Goal: Task Accomplishment & Management: Complete application form

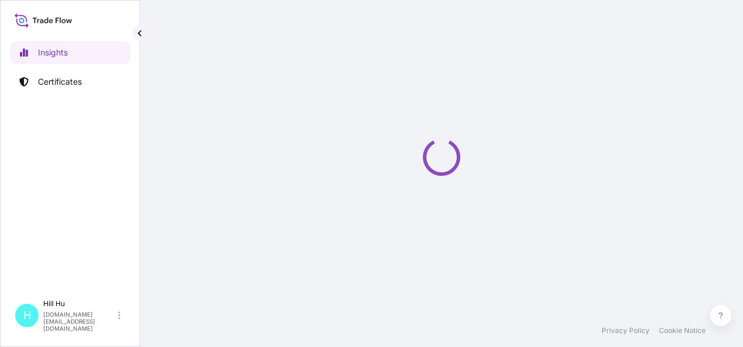
select select "2025"
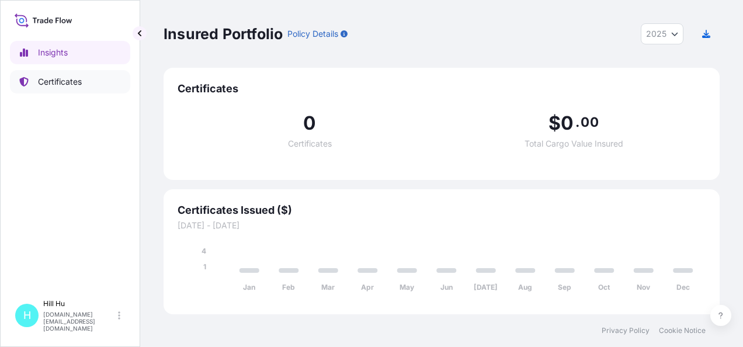
click at [61, 84] on p "Certificates" at bounding box center [60, 82] width 44 height 12
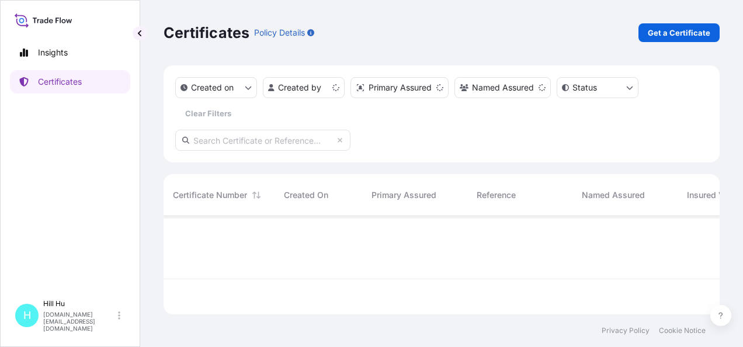
scroll to position [96, 547]
click at [696, 27] on p "Get a Certificate" at bounding box center [679, 33] width 63 height 12
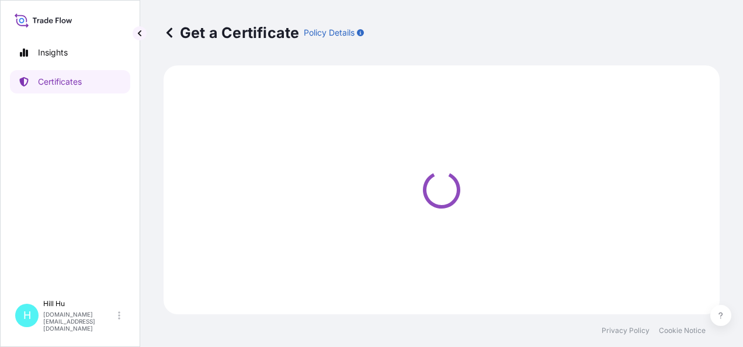
select select "Sea"
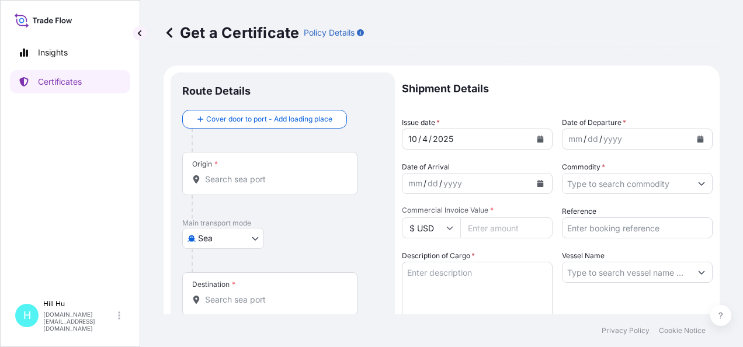
click at [698, 137] on icon "Calendar" at bounding box center [701, 139] width 6 height 7
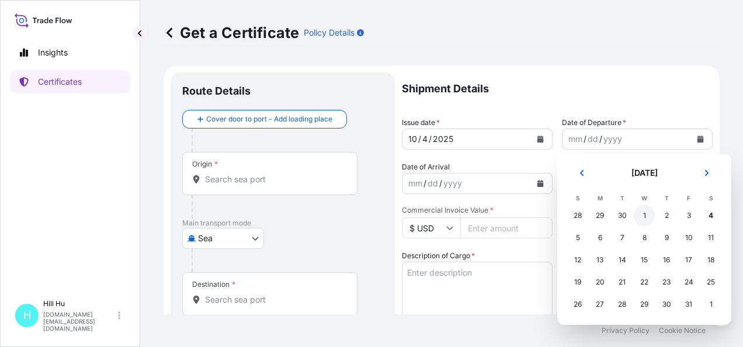
click at [646, 219] on div "1" at bounding box center [644, 215] width 21 height 21
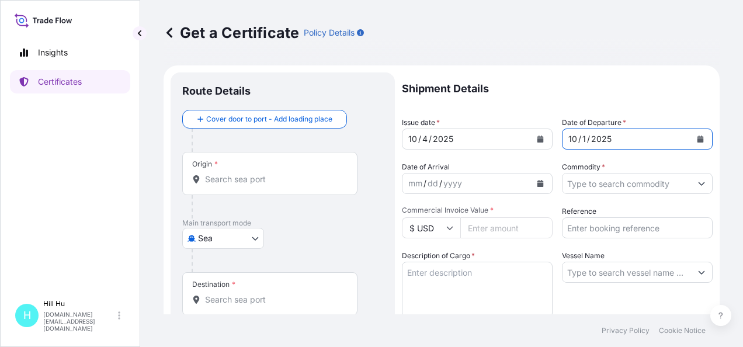
click at [575, 185] on input "Commodity *" at bounding box center [627, 183] width 129 height 21
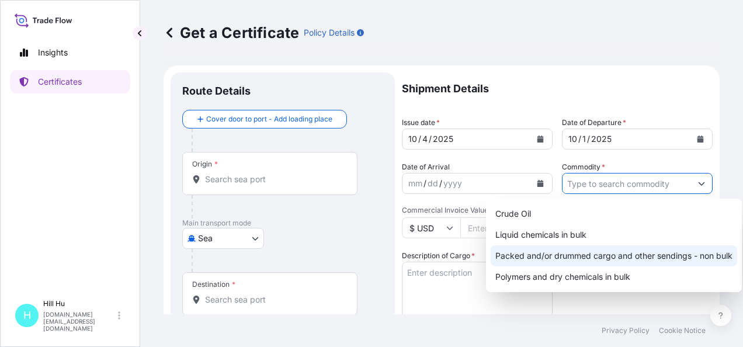
click at [570, 257] on div "Packed and/or drummed cargo and other sendings - non bulk" at bounding box center [614, 255] width 247 height 21
type input "Packed and/or drummed cargo and other sendings - non bulk"
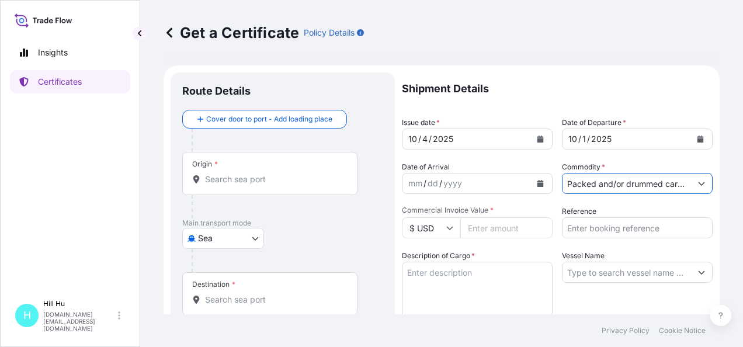
click at [454, 231] on input "$ USD" at bounding box center [431, 227] width 58 height 21
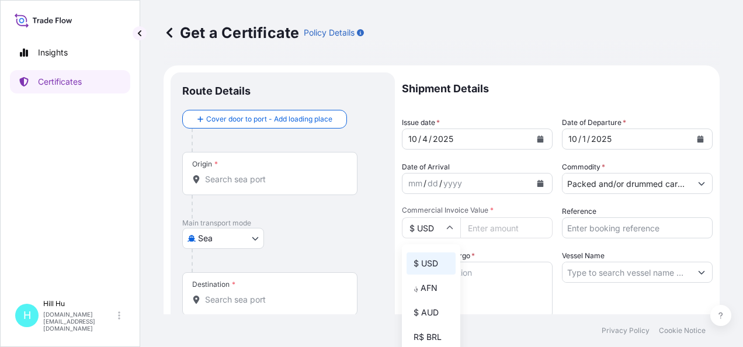
scroll to position [117, 0]
click at [428, 321] on div "¥ CNY" at bounding box center [431, 315] width 49 height 22
type input "¥ CNY"
click at [482, 230] on input "Commercial Invoice Value *" at bounding box center [507, 227] width 92 height 21
click at [455, 228] on input "¥ CNY" at bounding box center [431, 227] width 58 height 21
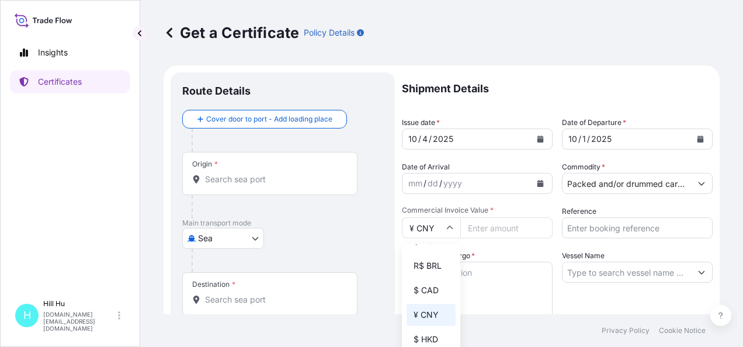
click at [428, 326] on div "¥ CNY" at bounding box center [431, 315] width 49 height 22
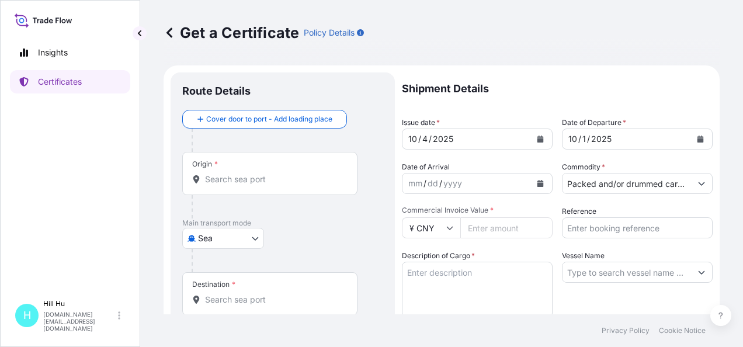
click at [514, 229] on input "Commercial Invoice Value *" at bounding box center [507, 227] width 92 height 21
paste input "135897.66"
type input "135897.66"
click at [614, 227] on input "Reference" at bounding box center [637, 227] width 151 height 21
click at [585, 229] on input "Reference" at bounding box center [637, 227] width 151 height 21
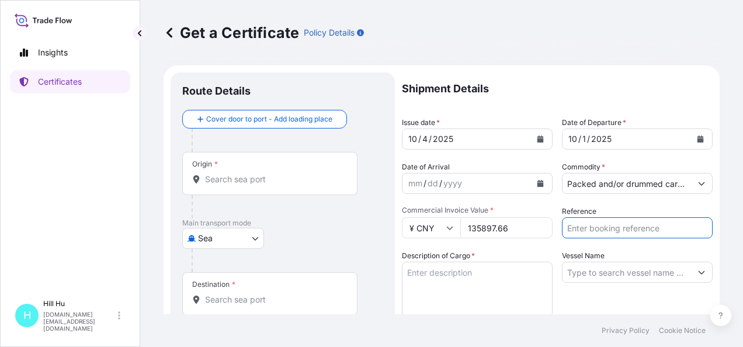
paste input "5013158336"
type input "5013158336"
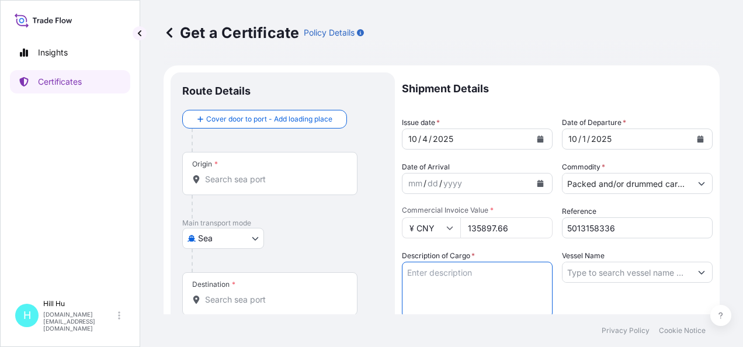
click at [516, 267] on textarea "Description of Cargo *" at bounding box center [477, 290] width 151 height 56
click at [455, 279] on textarea "Description of Cargo *" at bounding box center [477, 290] width 151 height 56
type textarea "SCHULAMID B 66 GF 30 NT Black, BG25PL"
click at [615, 272] on input "Vessel Name" at bounding box center [627, 272] width 129 height 21
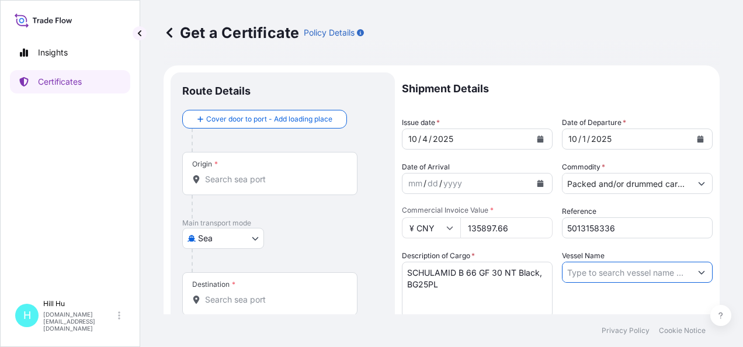
paste input "CUL LAEMCHABANG"
type input "CUL LAEMCHABANG"
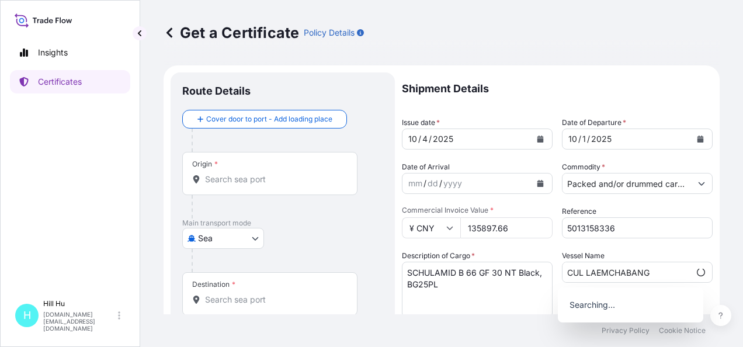
click at [462, 288] on textarea "SCHULAMID B 66 GF 30 NT Black, BG25PL" at bounding box center [477, 290] width 151 height 56
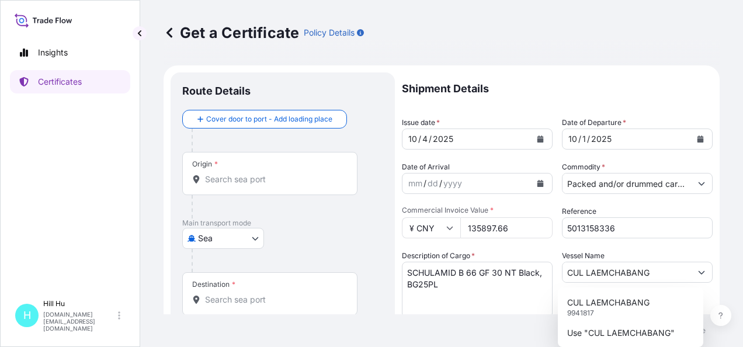
click at [461, 281] on textarea "SCHULAMID B 66 GF 30 NT Black, BG25PL" at bounding box center [477, 290] width 151 height 56
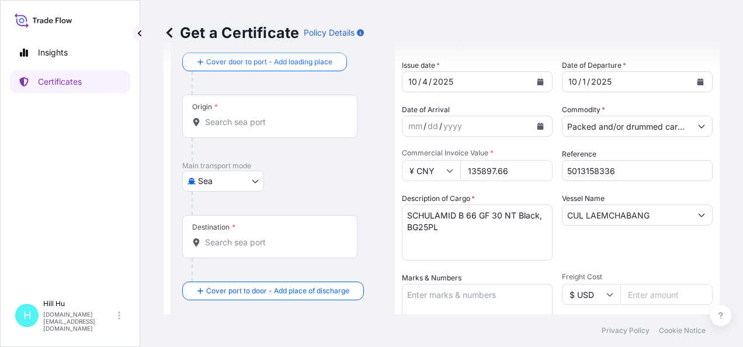
scroll to position [58, 0]
click at [478, 227] on textarea "SCHULAMID B 66 GF 30 NT Black, BG25PL" at bounding box center [477, 231] width 151 height 56
click at [200, 120] on div at bounding box center [269, 121] width 155 height 12
click at [205, 120] on input "Origin *" at bounding box center [274, 121] width 138 height 12
click at [244, 119] on input "Origin *" at bounding box center [274, 121] width 138 height 12
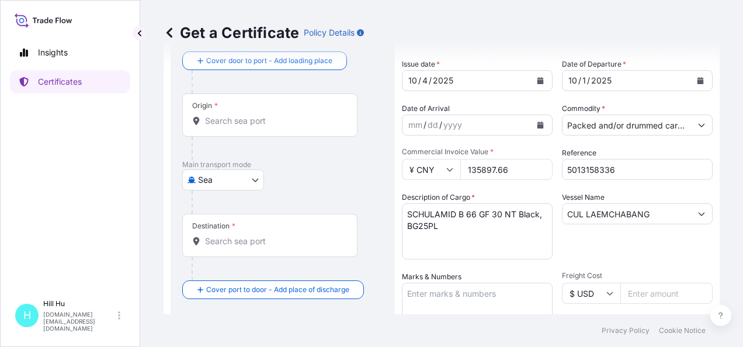
click at [472, 239] on textarea "SCHULAMID B 66 GF 30 NT Black, BG25PL" at bounding box center [477, 231] width 151 height 56
click at [440, 229] on textarea "SCHULAMID B 66 GF 30 NT Black, BG25PL" at bounding box center [477, 231] width 151 height 56
click at [471, 231] on textarea "SCHULAMID B 66 GF 30 NT Black, BG25PL" at bounding box center [477, 231] width 151 height 56
click at [420, 289] on textarea "Marks & Numbers" at bounding box center [477, 312] width 151 height 58
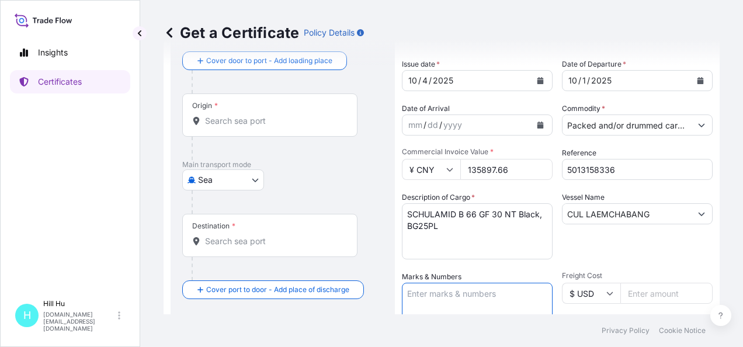
click at [440, 292] on textarea "Marks & Numbers" at bounding box center [477, 312] width 151 height 58
paste textarea "LYONDELLBASELL"
type textarea "LYONDELLBASELL"
click at [254, 236] on input "Destination *" at bounding box center [274, 242] width 138 height 12
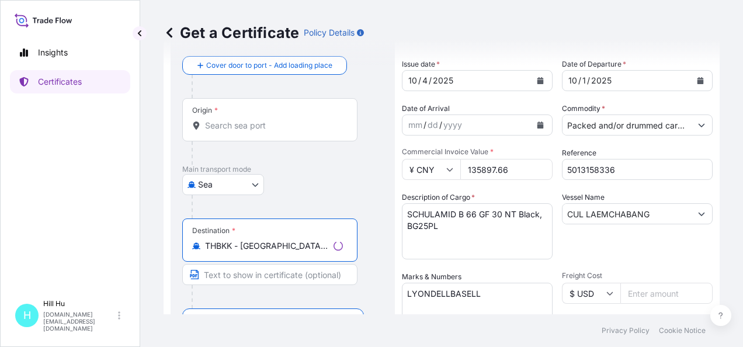
type input "THBKK - [GEOGRAPHIC_DATA], [GEOGRAPHIC_DATA]"
click at [235, 130] on input "Origin *" at bounding box center [274, 126] width 138 height 12
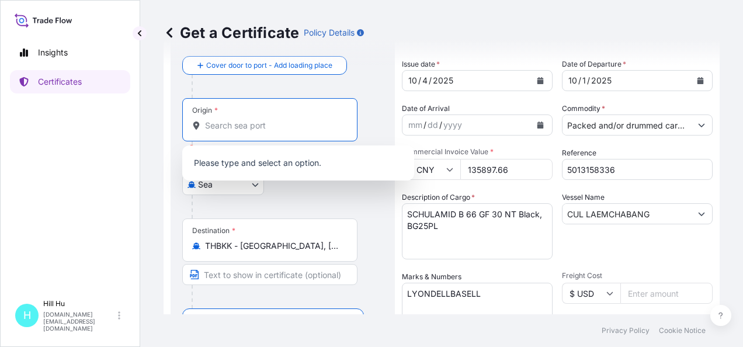
click at [266, 127] on input "Origin * Please select an origin" at bounding box center [274, 126] width 138 height 12
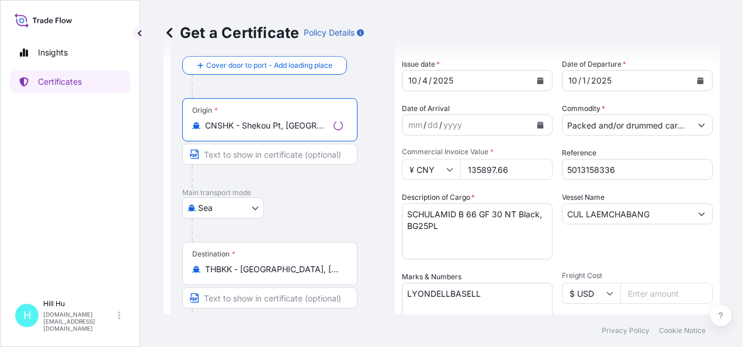
type input "CNSHK - Shekou Pt, [GEOGRAPHIC_DATA]"
click at [483, 231] on textarea "SCHULAMID B 66 GF 30 NT Black, BG25PL" at bounding box center [477, 231] width 151 height 56
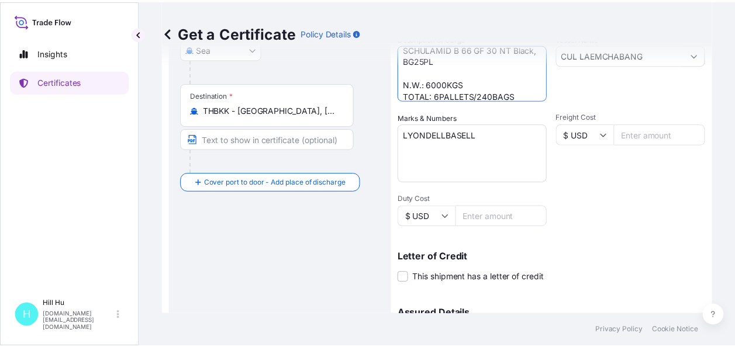
scroll to position [292, 0]
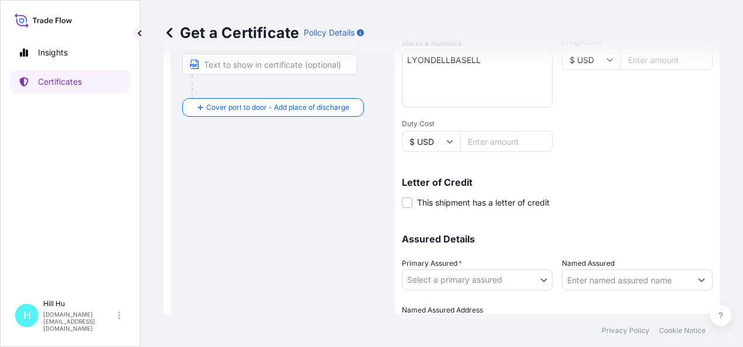
type textarea "SCHULAMID B 66 GF 30 NT Black, BG25PL N.W.: 6000KGS TOTAL: 6PALLETS/240BAGS"
click at [449, 277] on body "Insights Certificates [GEOGRAPHIC_DATA][DOMAIN_NAME][EMAIL_ADDRESS][DOMAIN_NAME…" at bounding box center [371, 173] width 743 height 347
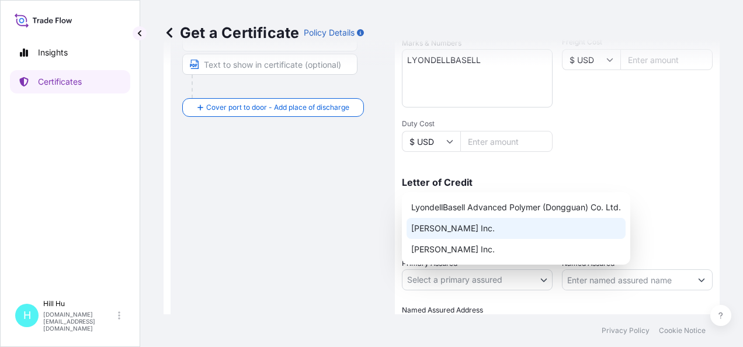
click at [438, 228] on div "[PERSON_NAME] Inc." at bounding box center [516, 228] width 219 height 21
select select "32057"
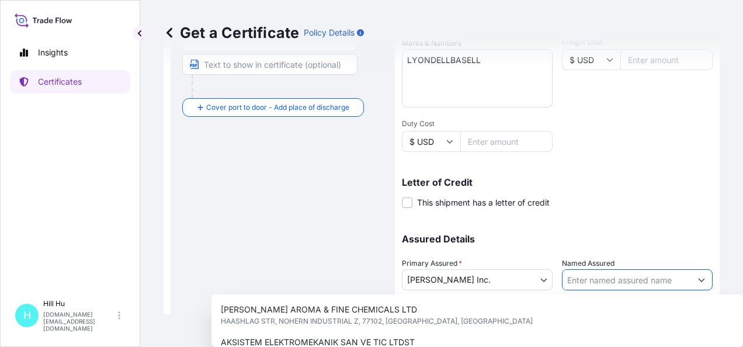
click at [608, 278] on input "Named Assured" at bounding box center [627, 279] width 129 height 21
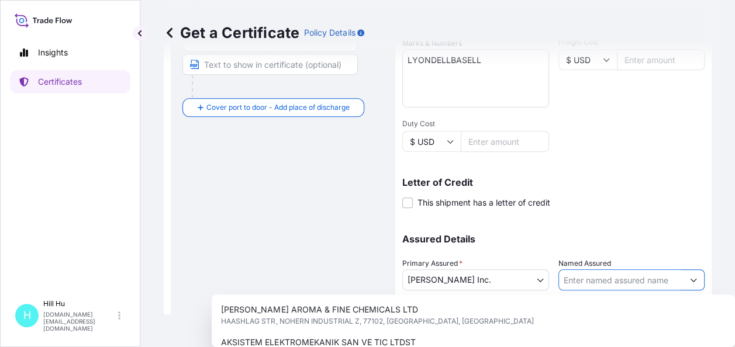
paste input "LyondellBasell Advanced Polymer (Dongguan) Co. Ltd."
type input "LyondellBasell Advanced Polymer (Dongguan) Co. Ltd."
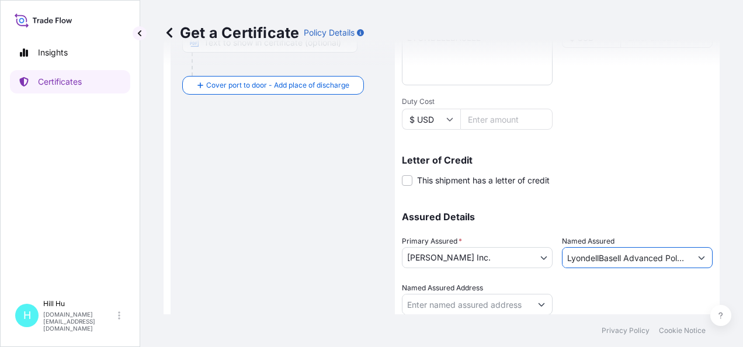
scroll to position [354, 0]
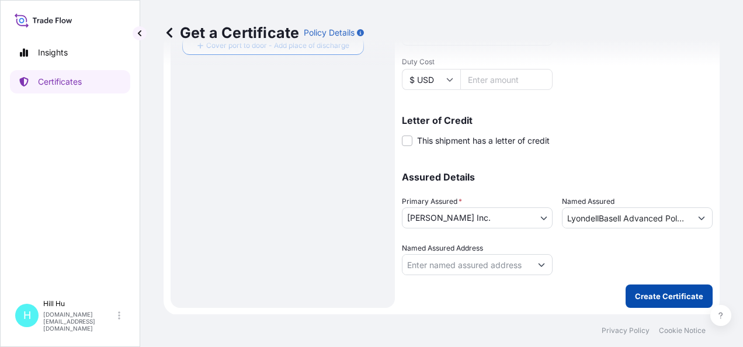
click at [672, 288] on button "Create Certificate" at bounding box center [669, 296] width 87 height 23
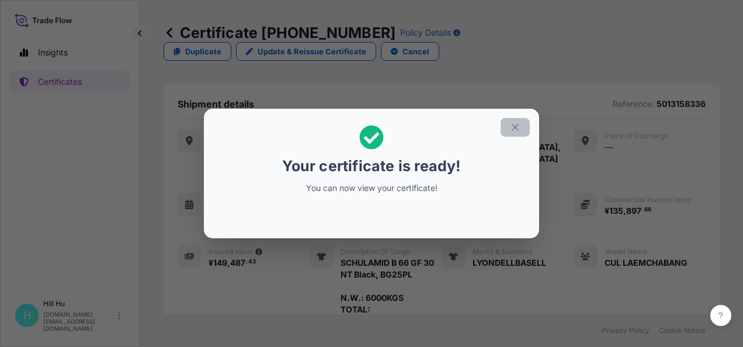
click at [511, 129] on icon "button" at bounding box center [515, 127] width 11 height 11
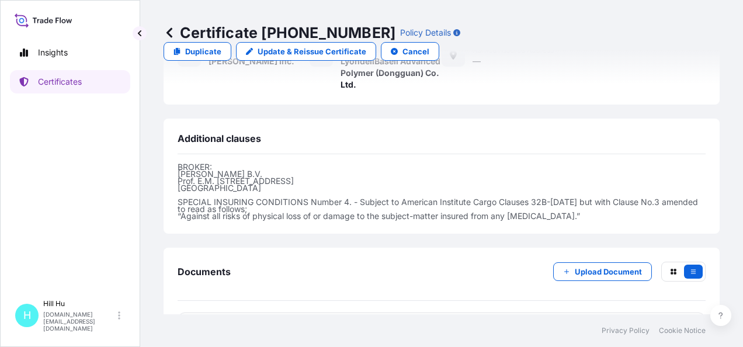
scroll to position [419, 0]
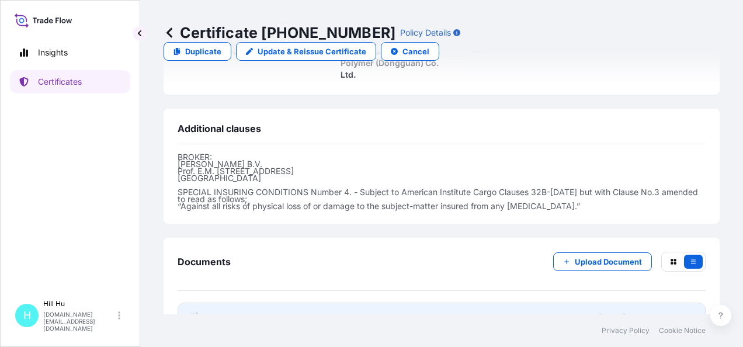
click at [226, 312] on span "Certificate" at bounding box center [230, 318] width 42 height 12
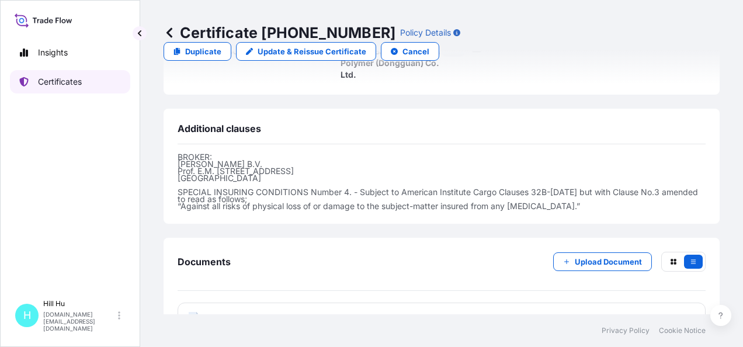
click at [55, 83] on p "Certificates" at bounding box center [60, 82] width 44 height 12
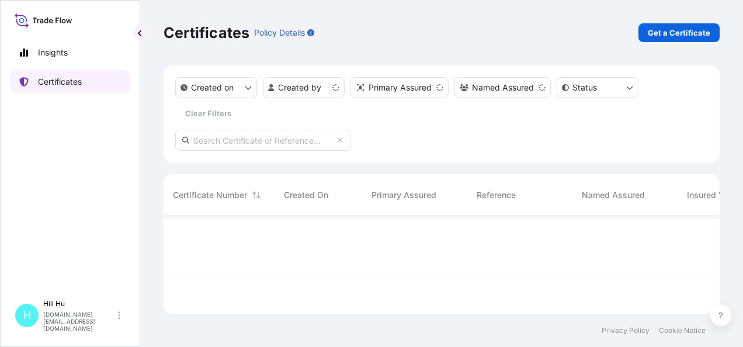
scroll to position [96, 547]
click at [669, 32] on p "Get a Certificate" at bounding box center [679, 33] width 63 height 12
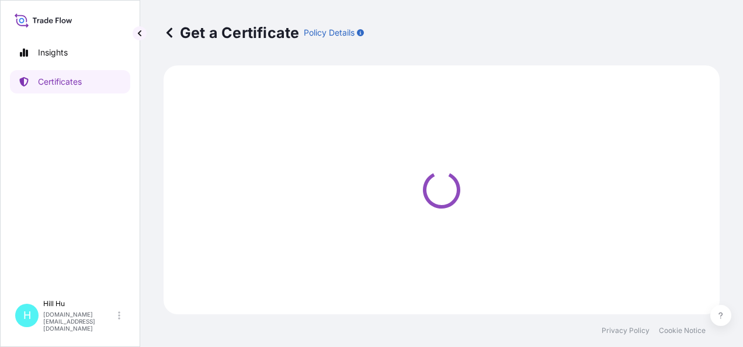
select select "Sea"
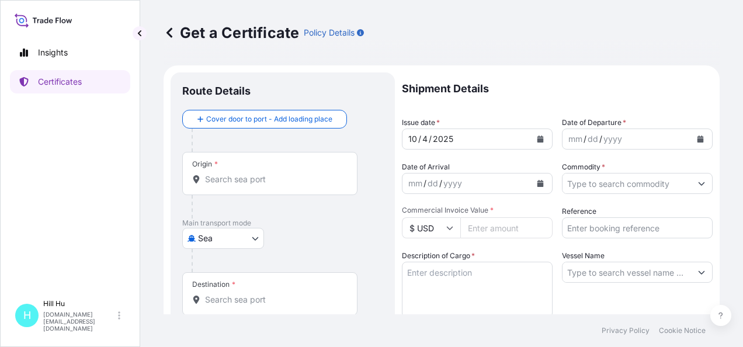
click at [242, 182] on input "Origin *" at bounding box center [274, 180] width 138 height 12
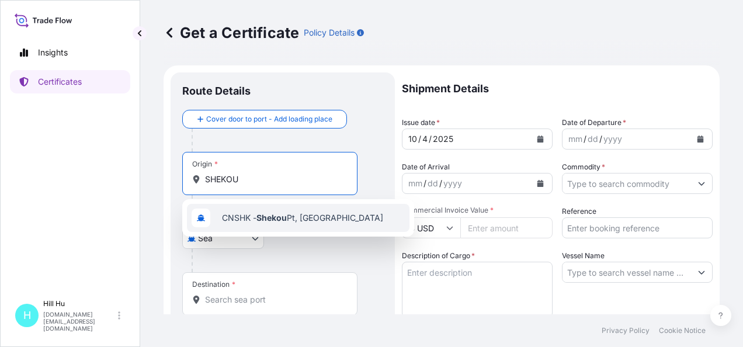
click at [254, 215] on span "CNSHK - Shekou Pt, [GEOGRAPHIC_DATA]" at bounding box center [302, 218] width 161 height 12
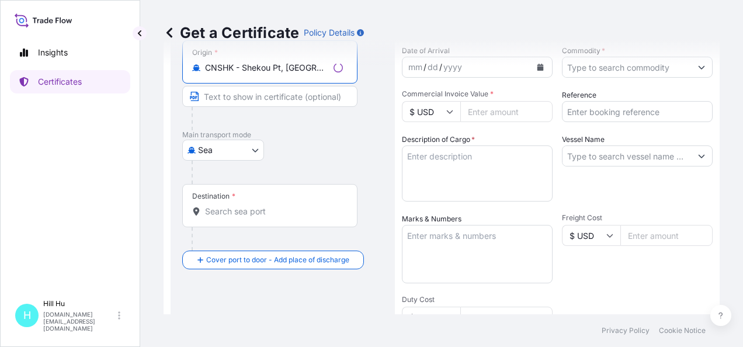
scroll to position [117, 0]
type input "CNSHK - Shekou Pt, [GEOGRAPHIC_DATA]"
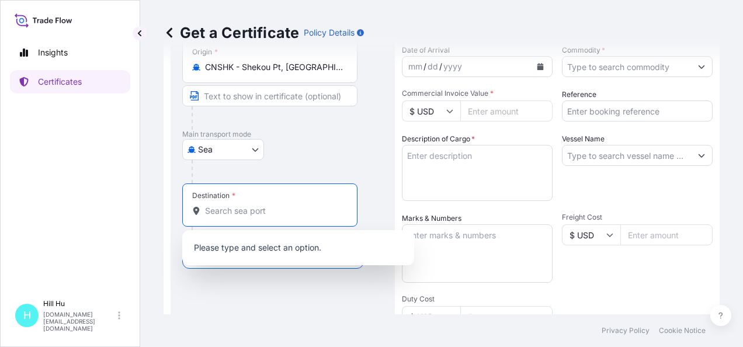
click at [231, 213] on input "Destination *" at bounding box center [274, 211] width 138 height 12
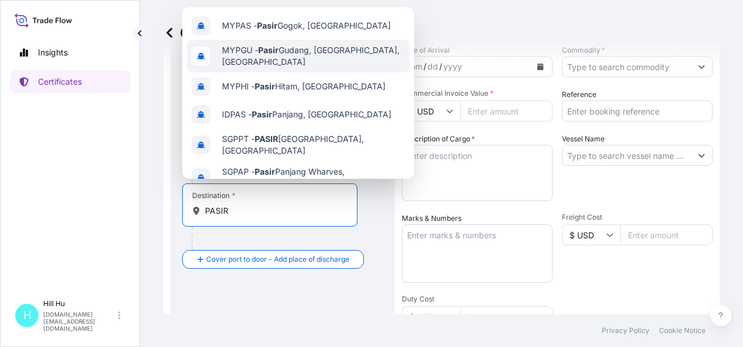
click at [298, 61] on div "MYPGU - [GEOGRAPHIC_DATA], [GEOGRAPHIC_DATA], [GEOGRAPHIC_DATA]" at bounding box center [298, 56] width 223 height 33
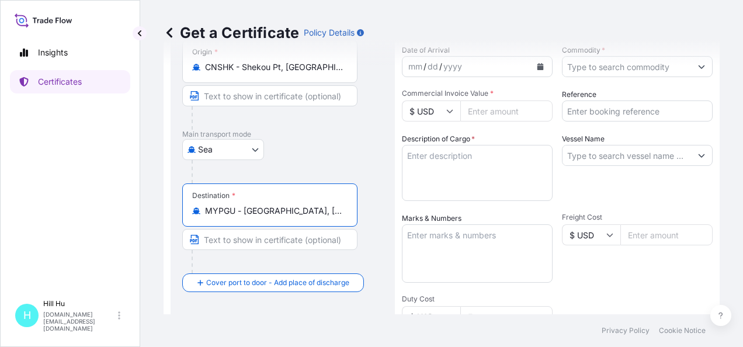
type input "MYPGU - [GEOGRAPHIC_DATA], [GEOGRAPHIC_DATA], [GEOGRAPHIC_DATA]"
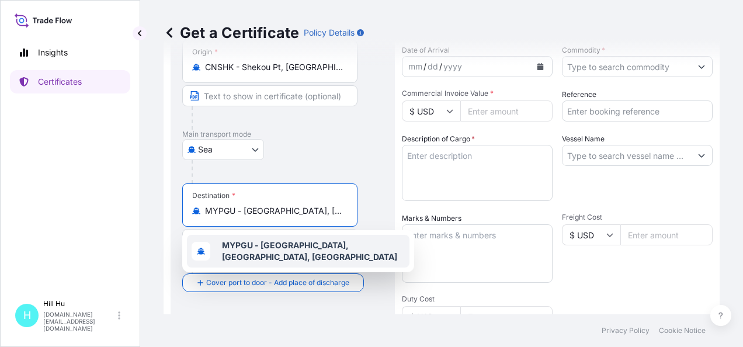
click at [283, 248] on b "MYPGU - [GEOGRAPHIC_DATA], [GEOGRAPHIC_DATA], [GEOGRAPHIC_DATA]" at bounding box center [309, 251] width 175 height 22
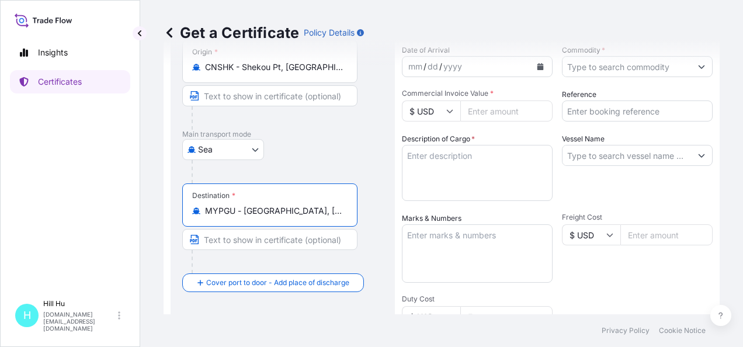
scroll to position [0, 0]
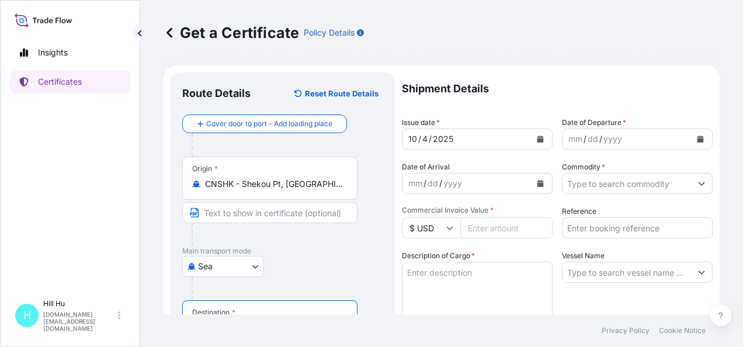
click at [629, 134] on div "mm / dd / yyyy" at bounding box center [627, 139] width 129 height 21
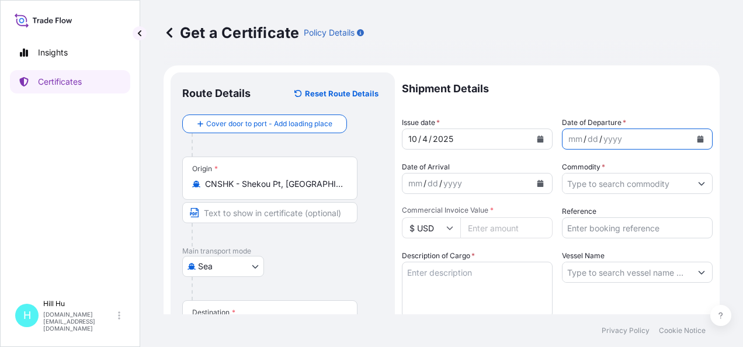
click at [698, 138] on icon "Calendar" at bounding box center [701, 139] width 6 height 7
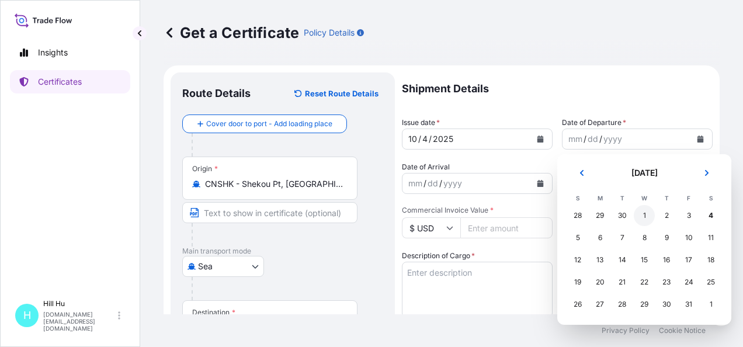
click at [647, 216] on div "1" at bounding box center [644, 215] width 21 height 21
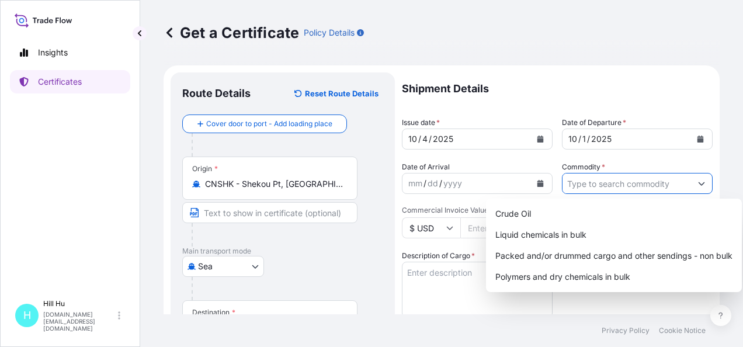
click at [621, 184] on input "Commodity *" at bounding box center [627, 183] width 129 height 21
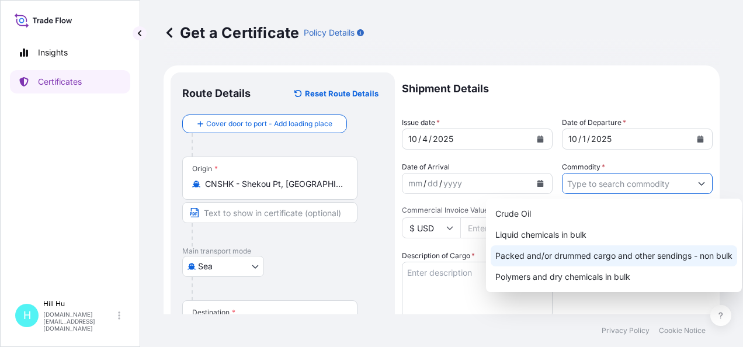
click at [628, 257] on div "Packed and/or drummed cargo and other sendings - non bulk" at bounding box center [614, 255] width 247 height 21
type input "Packed and/or drummed cargo and other sendings - non bulk"
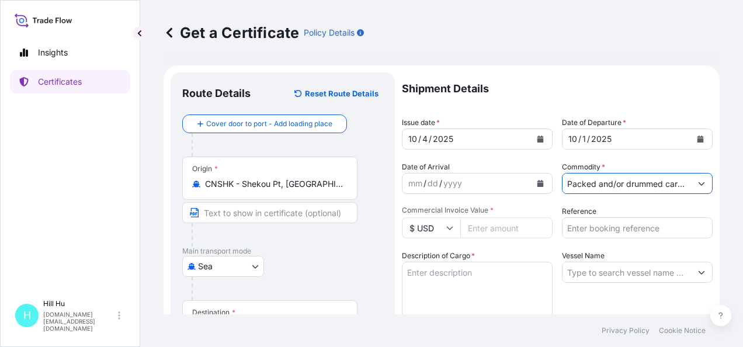
click at [455, 230] on input "$ USD" at bounding box center [431, 227] width 58 height 21
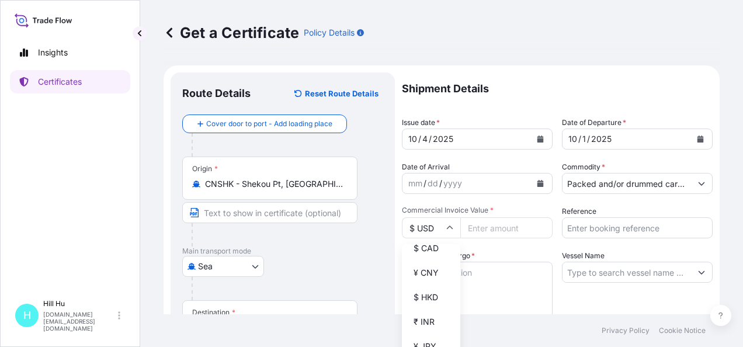
scroll to position [175, 0]
click at [428, 265] on div "¥ CNY" at bounding box center [431, 256] width 49 height 22
type input "¥ CNY"
click at [587, 222] on input "Reference" at bounding box center [637, 227] width 151 height 21
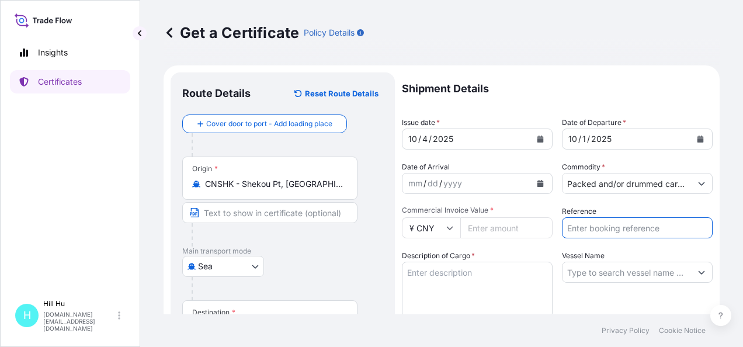
paste input "5013217031&5013234900"
paste input "5013156432"
type input "5013217031&5013234900&5013156432"
click at [470, 277] on textarea "Description of Cargo *" at bounding box center [477, 290] width 151 height 56
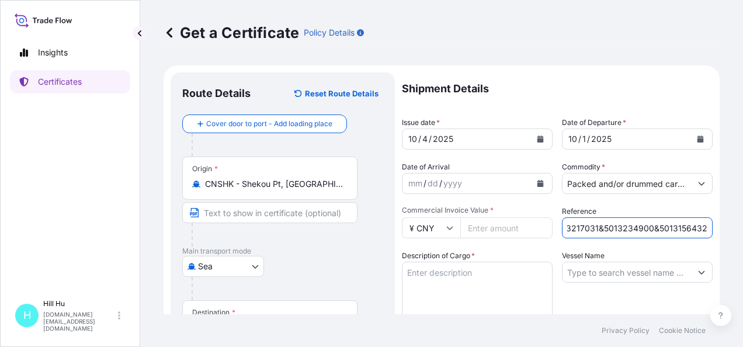
scroll to position [0, 0]
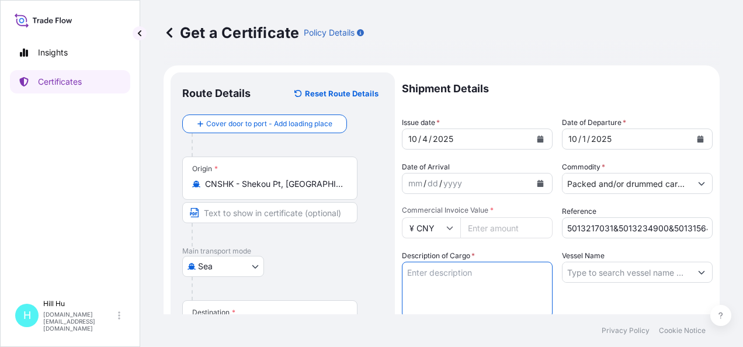
click at [437, 277] on textarea "Description of Cargo *" at bounding box center [477, 290] width 151 height 56
paste textarea "SCHULAKETON GF 30 BLK 968001, BG25HT"
click at [405, 285] on textarea "SCHULAKETON GF 30 BLK 968001, BG25HT" at bounding box center [477, 290] width 151 height 56
click at [473, 287] on textarea "SCHULAKETON GF 30 BLK 968001, BG25HT" at bounding box center [477, 290] width 151 height 56
paste textarea "SCHULADUR PCR GF 30 BLK 968001, BG25HT"
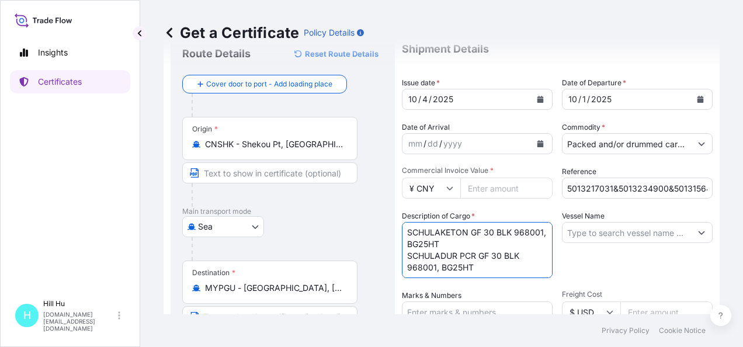
scroll to position [58, 0]
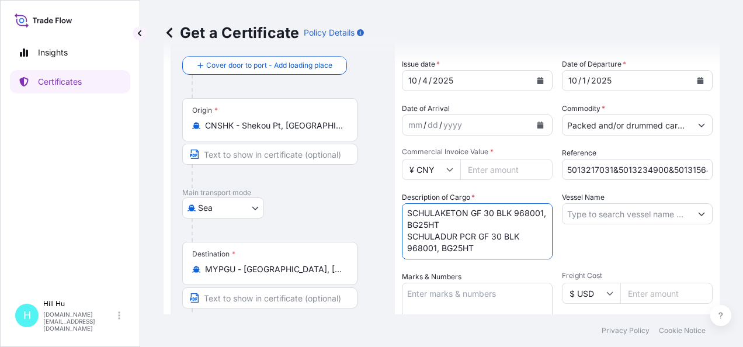
paste textarea "SCHULAMID B 66 GF 30 NT Black, BG25PL"
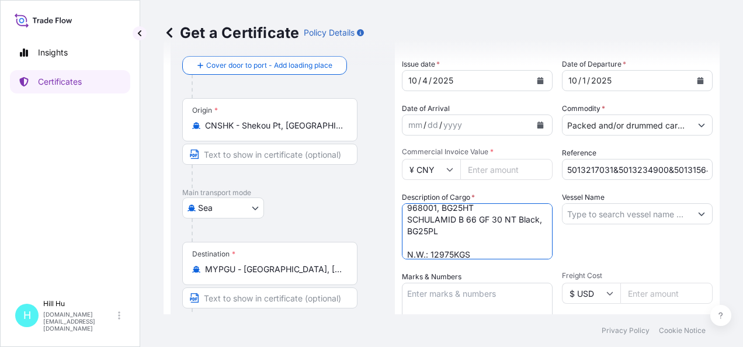
scroll to position [53, 0]
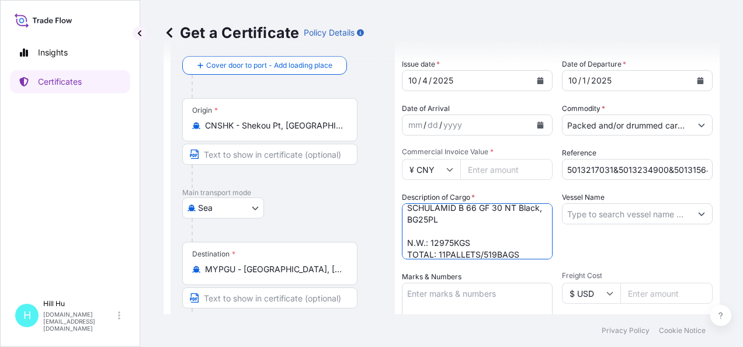
type textarea "SCHULAKETON GF 30 BLK 968001, BG25HT SCHULADUR PCR GF 30 BLK 968001, BG25HT SCH…"
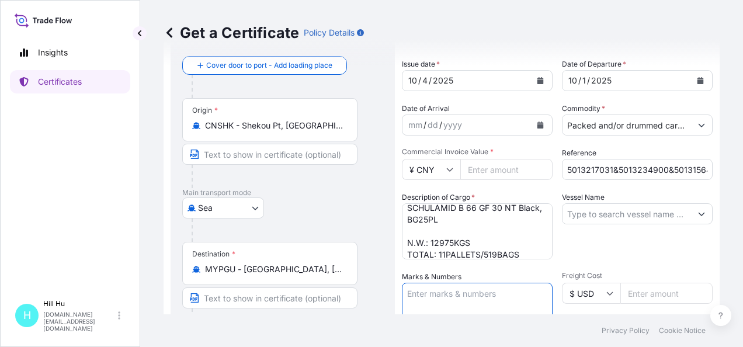
click at [469, 292] on textarea "Marks & Numbers" at bounding box center [477, 312] width 151 height 58
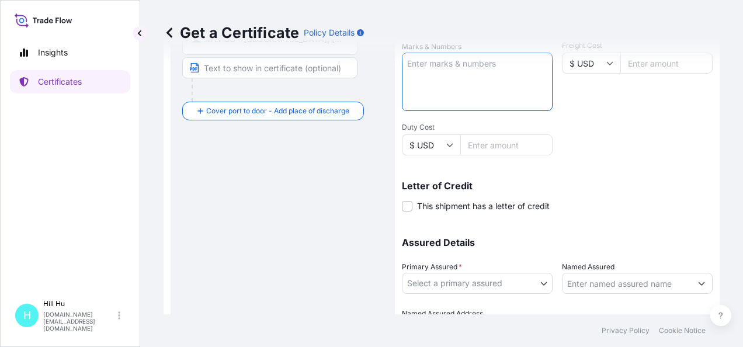
scroll to position [351, 0]
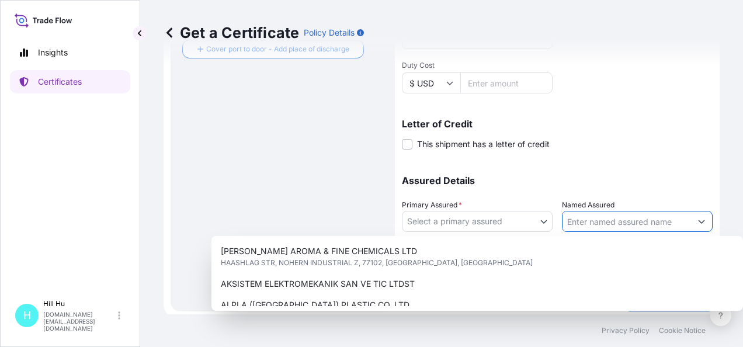
click at [601, 223] on input "Named Assured" at bounding box center [627, 221] width 129 height 21
paste input "LyondellBasell Advanced Polymer (Dongguan) Co. Ltd."
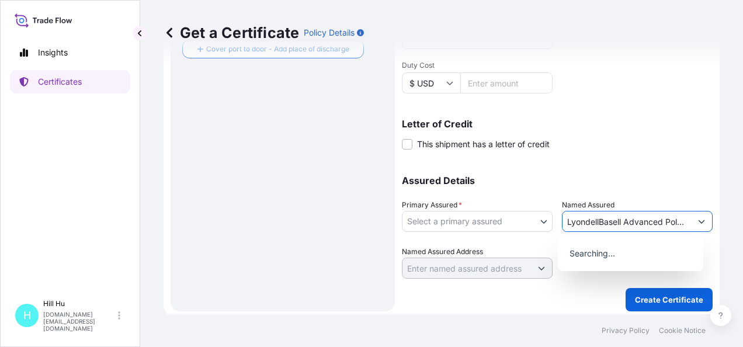
scroll to position [0, 95]
type input "LyondellBasell Advanced Polymer (Dongguan) Co. Ltd."
click at [539, 220] on body "8 options available. 0 options available. Insights Certificates [GEOGRAPHIC_DAT…" at bounding box center [371, 173] width 743 height 347
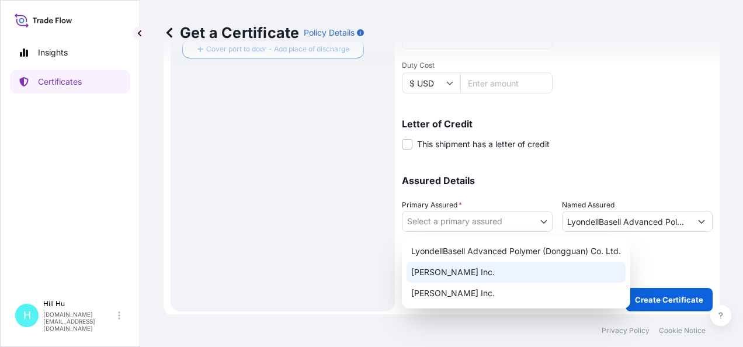
click at [444, 271] on div "[PERSON_NAME] Inc." at bounding box center [516, 272] width 219 height 21
select select "32057"
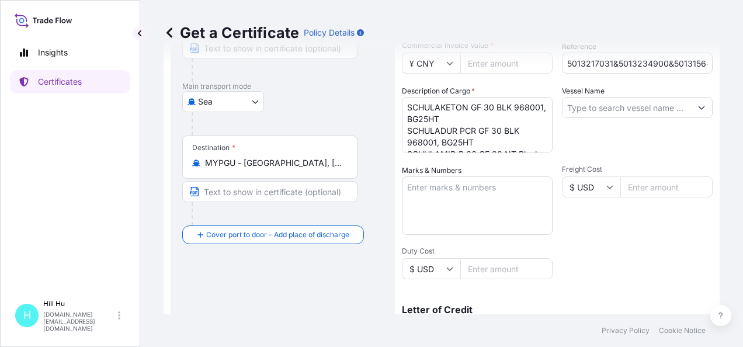
scroll to position [175, 0]
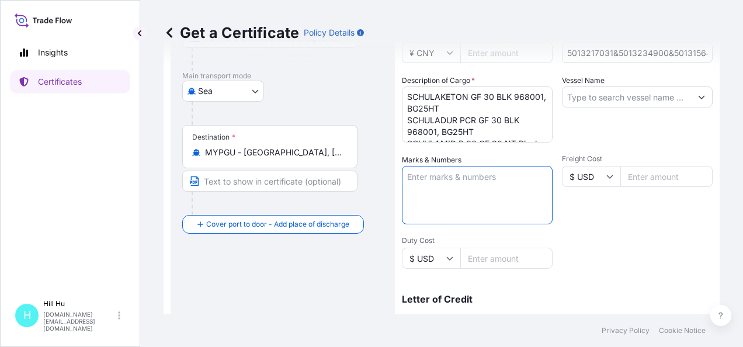
click at [452, 188] on textarea "Marks & Numbers" at bounding box center [477, 195] width 151 height 58
paste textarea "LyondellBasell Advanced Polymer (Dongguan) Co. Ltd."
drag, startPoint x: 465, startPoint y: 179, endPoint x: 482, endPoint y: 191, distance: 20.1
click at [482, 191] on textarea "LyondellBasell Advanced Polymer (Dongguan) Co. Ltd." at bounding box center [477, 195] width 151 height 58
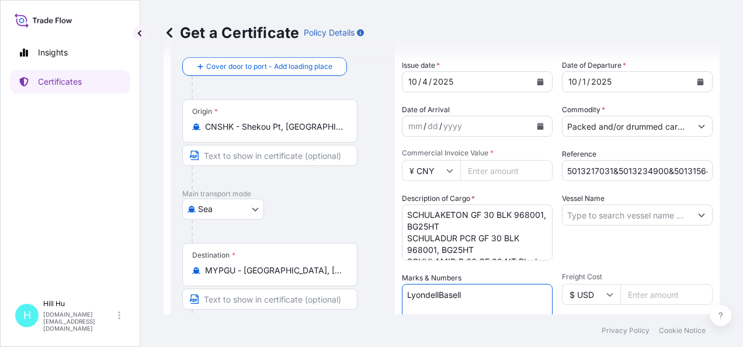
scroll to position [0, 0]
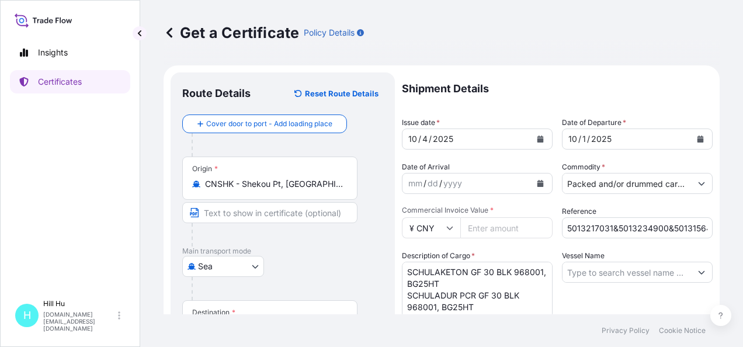
type textarea "LyondellBasell"
click at [597, 274] on input "Vessel Name" at bounding box center [627, 272] width 129 height 21
paste input "INTERASIA TRANSFORM"
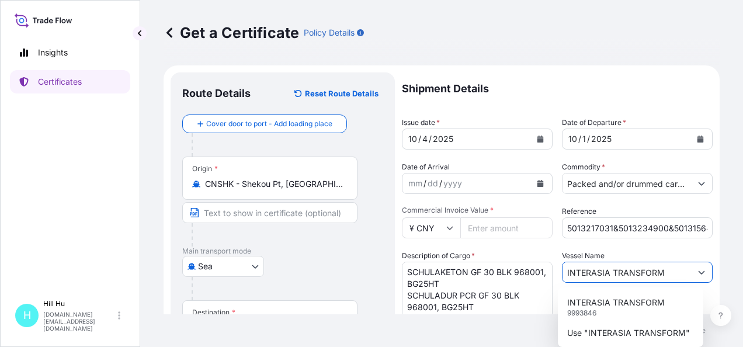
type input "INTERASIA TRANSFORM"
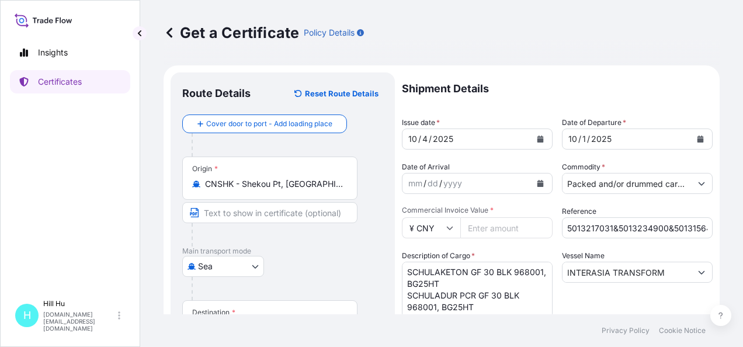
click at [476, 224] on input "Commercial Invoice Value *" at bounding box center [507, 227] width 92 height 21
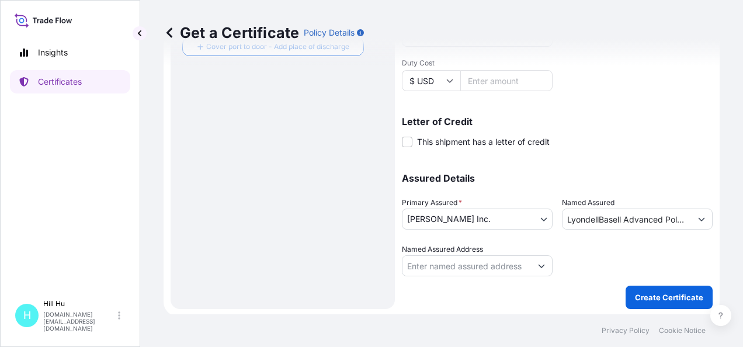
scroll to position [354, 0]
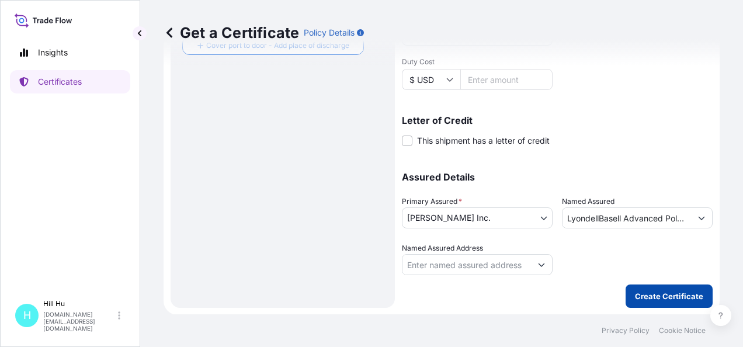
type input "224835.17"
click at [643, 295] on p "Create Certificate" at bounding box center [669, 297] width 68 height 12
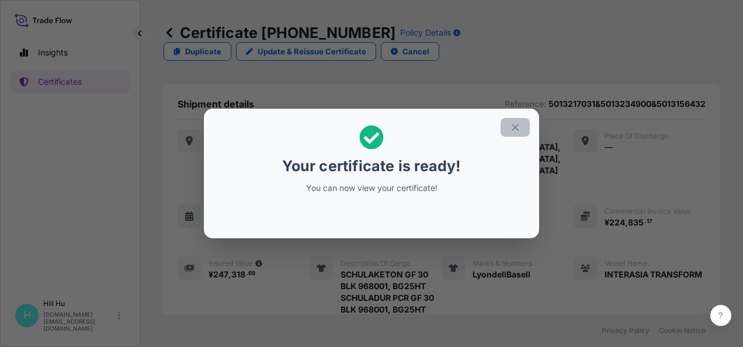
click at [516, 129] on icon "button" at bounding box center [515, 127] width 11 height 11
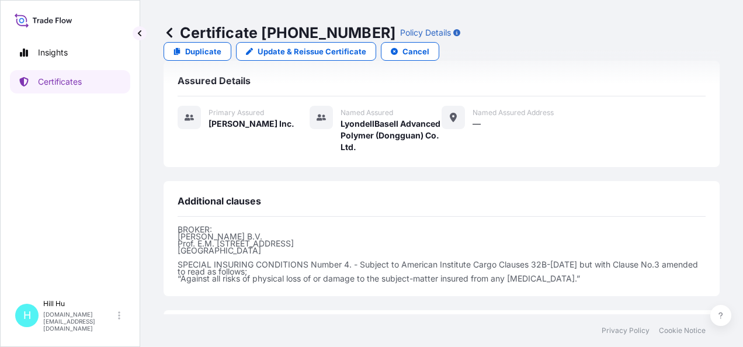
scroll to position [468, 0]
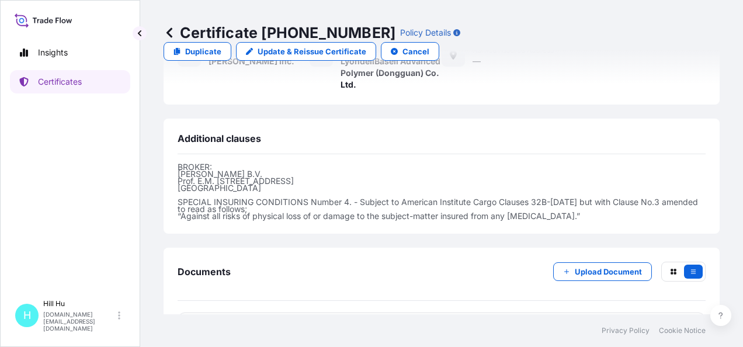
click at [233, 322] on span "Certificate" at bounding box center [230, 328] width 42 height 12
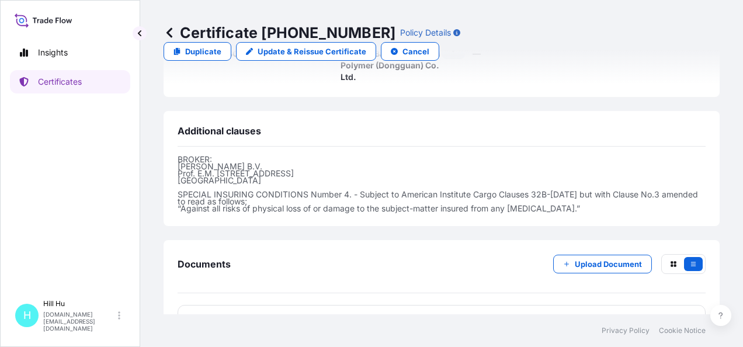
scroll to position [478, 0]
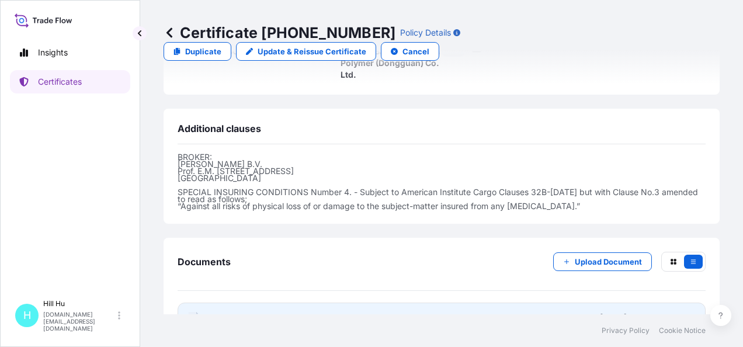
click at [236, 312] on span "Certificate" at bounding box center [230, 318] width 42 height 12
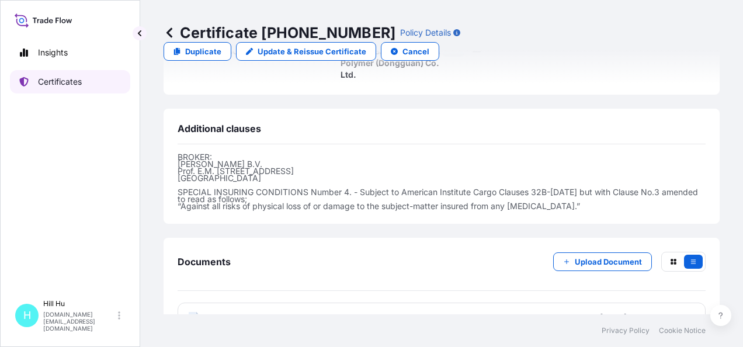
click at [50, 85] on p "Certificates" at bounding box center [60, 82] width 44 height 12
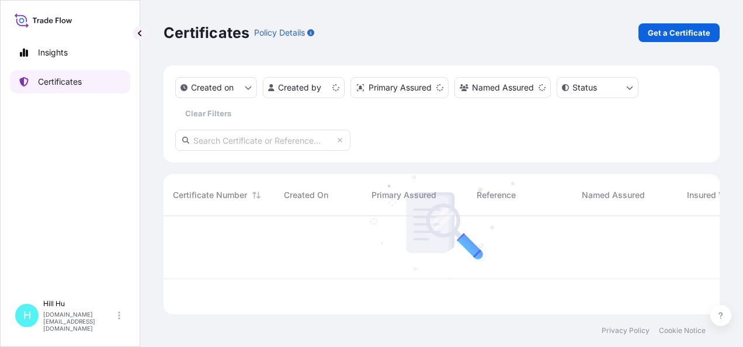
scroll to position [96, 547]
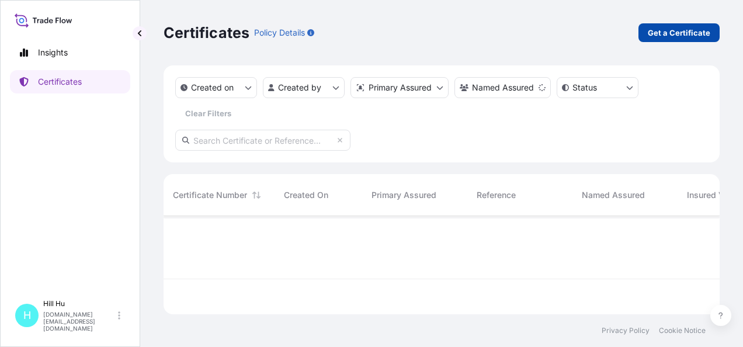
click at [675, 34] on p "Get a Certificate" at bounding box center [679, 33] width 63 height 12
select select "Sea"
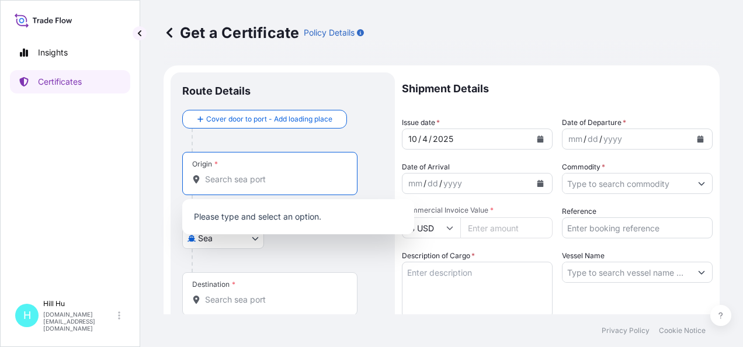
click at [217, 182] on input "Origin *" at bounding box center [274, 180] width 138 height 12
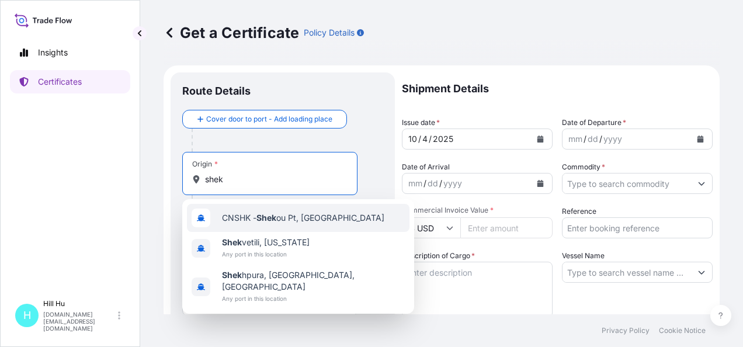
click at [257, 217] on span "CNSHK - Shek ou Pt, [GEOGRAPHIC_DATA]" at bounding box center [303, 218] width 162 height 12
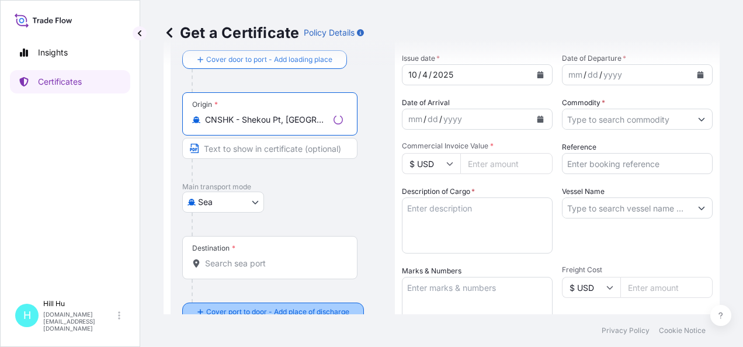
scroll to position [117, 0]
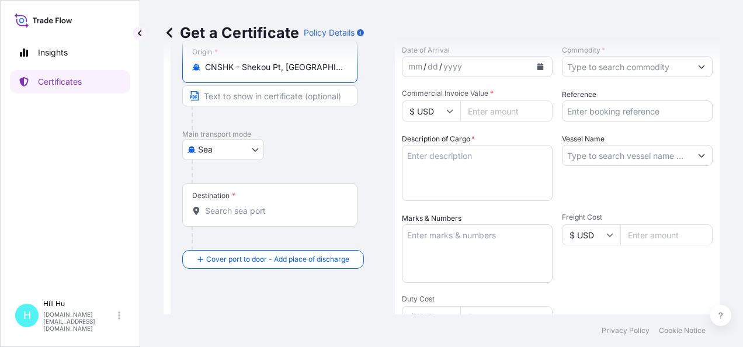
type input "CNSHK - Shekou Pt, [GEOGRAPHIC_DATA]"
click at [229, 209] on input "Destination *" at bounding box center [274, 211] width 138 height 12
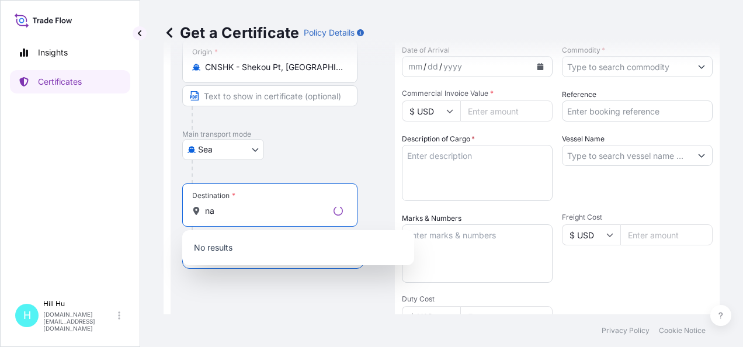
type input "n"
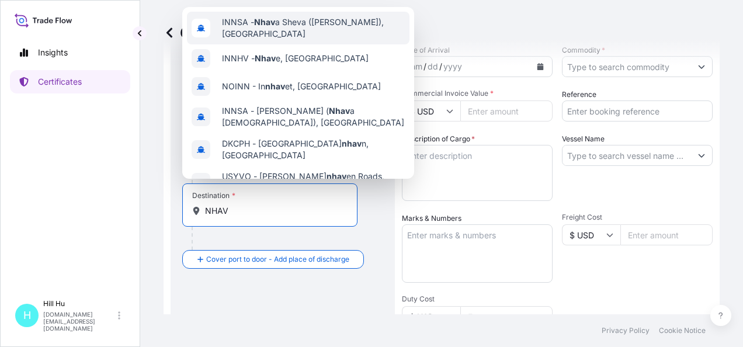
click at [300, 26] on span "INNSA - Nhav a Sheva ([PERSON_NAME]), [GEOGRAPHIC_DATA]" at bounding box center [313, 27] width 183 height 23
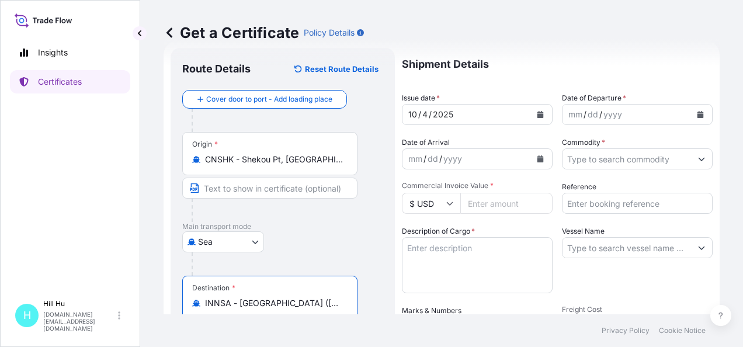
scroll to position [0, 0]
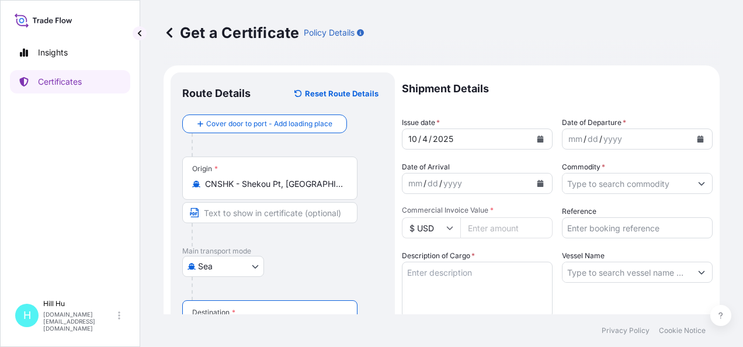
type input "INNSA - [GEOGRAPHIC_DATA] ([PERSON_NAME]), [GEOGRAPHIC_DATA]"
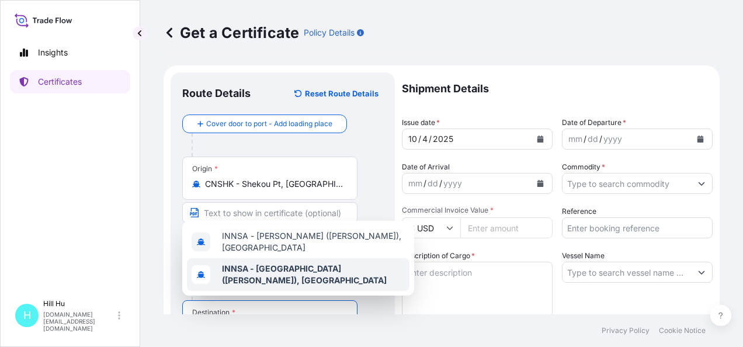
click at [282, 274] on span "INNSA - [GEOGRAPHIC_DATA] ([PERSON_NAME]), [GEOGRAPHIC_DATA]" at bounding box center [313, 274] width 183 height 23
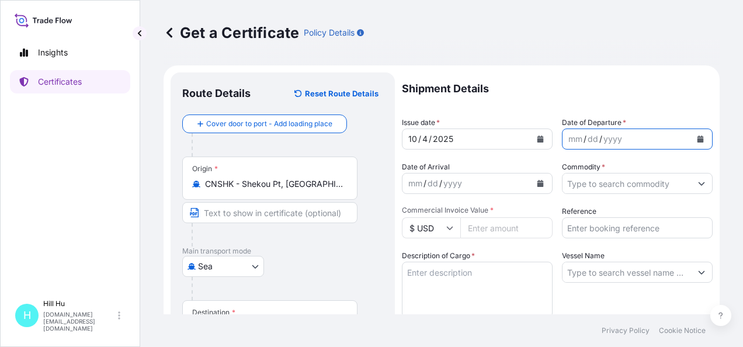
click at [697, 141] on icon "Calendar" at bounding box center [700, 139] width 7 height 7
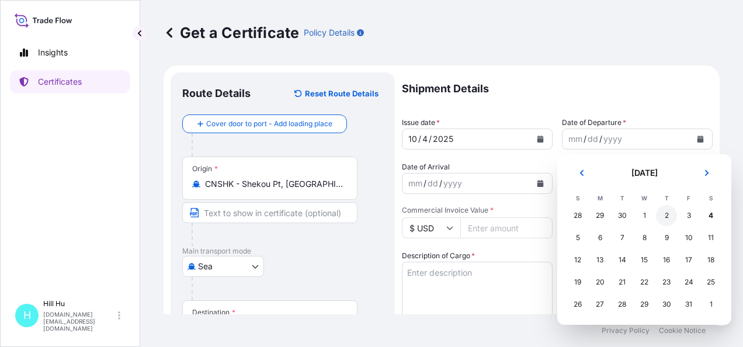
click at [670, 217] on div "2" at bounding box center [666, 215] width 21 height 21
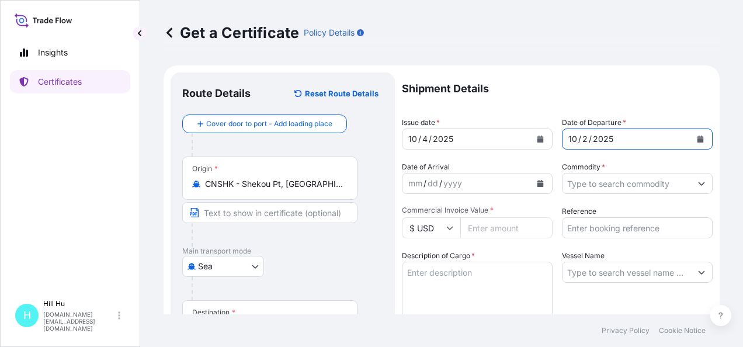
click at [452, 230] on icon at bounding box center [450, 227] width 7 height 7
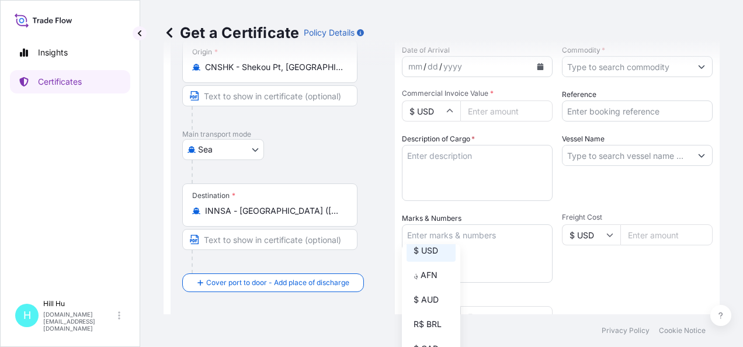
scroll to position [117, 0]
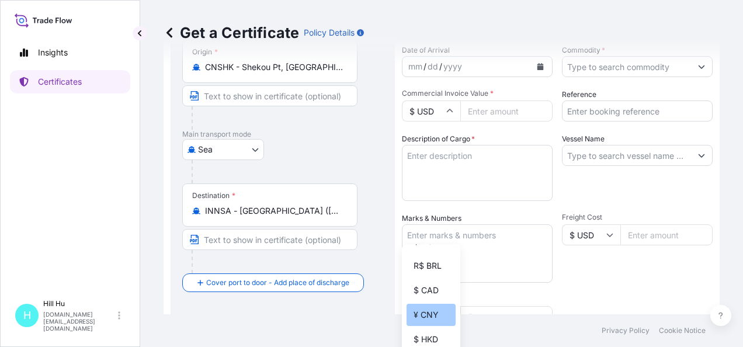
click at [420, 319] on div "¥ CNY" at bounding box center [431, 315] width 49 height 22
type input "¥ CNY"
click at [525, 116] on input "Commercial Invoice Value *" at bounding box center [507, 111] width 92 height 21
paste input "415822.88"
type input "415822.88"
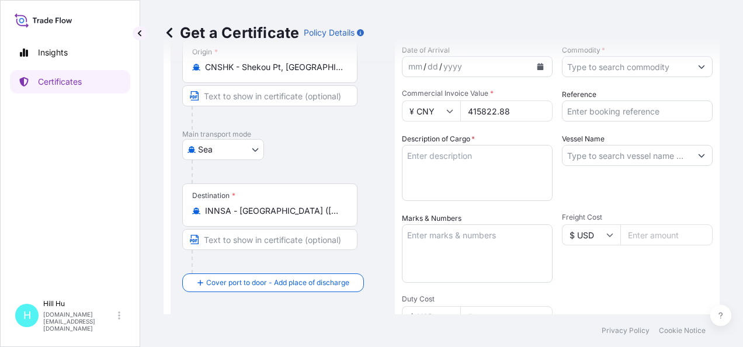
click at [476, 169] on textarea "Description of Cargo *" at bounding box center [477, 173] width 151 height 56
paste textarea "SCHULAMID 612 GF 33 HE BLK 968001"
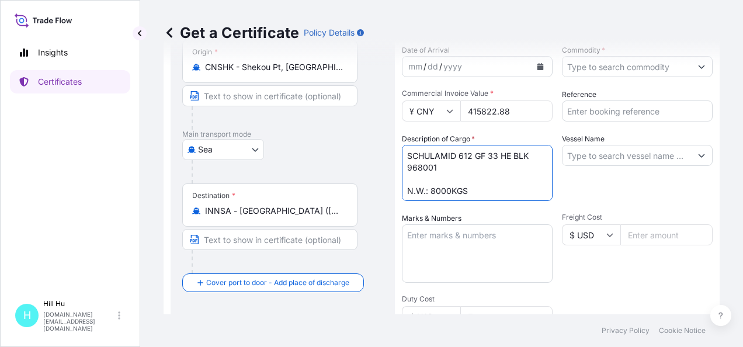
scroll to position [6, 0]
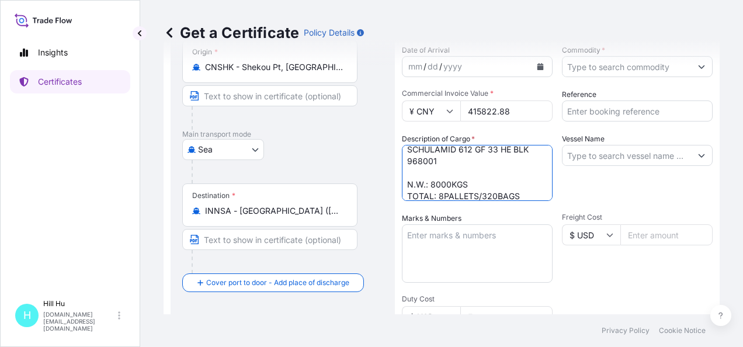
type textarea "SCHULAMID 612 GF 33 HE BLK 968001 N.W.: 8000KGS TOTAL: 8PALLETS/320BAGS"
click at [610, 115] on input "Reference" at bounding box center [637, 111] width 151 height 21
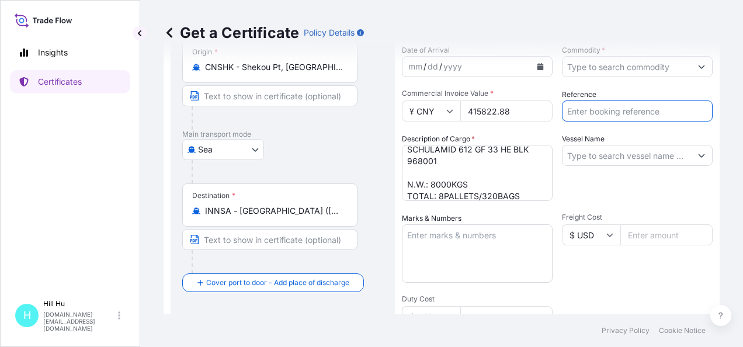
paste input "5013261399"
type input "5013261399"
click at [617, 64] on div "Get a Certificate Policy Details" at bounding box center [442, 32] width 556 height 65
click at [698, 68] on icon "Show suggestions" at bounding box center [701, 66] width 7 height 7
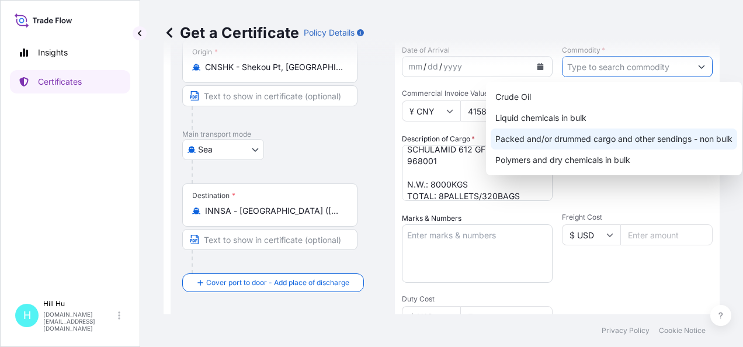
click at [612, 138] on div "Packed and/or drummed cargo and other sendings - non bulk" at bounding box center [614, 139] width 247 height 21
type input "Packed and/or drummed cargo and other sendings - non bulk"
click at [590, 139] on div "Packed and/or drummed cargo and other sendings - non bulk" at bounding box center [614, 139] width 247 height 21
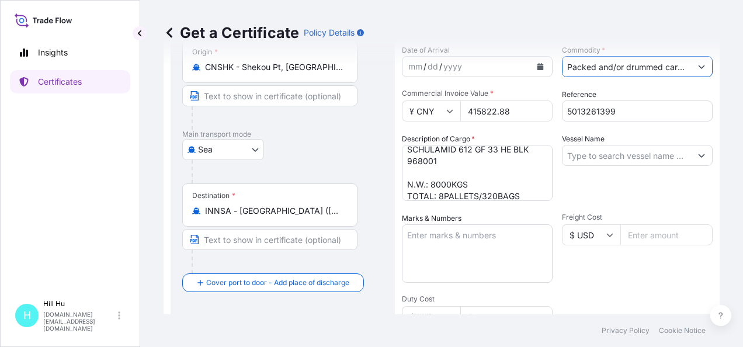
click at [601, 157] on input "Vessel Name" at bounding box center [627, 155] width 129 height 21
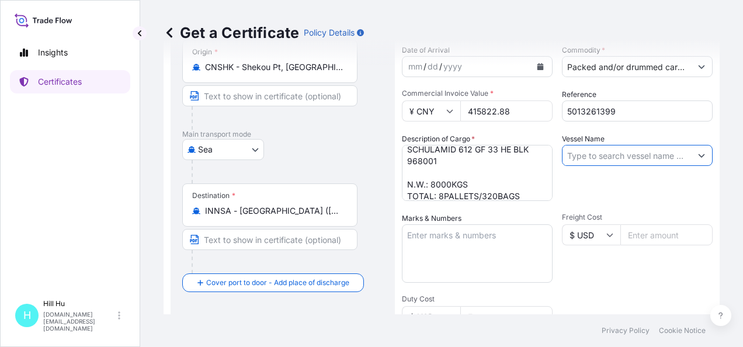
paste input "INTERASIA AMPLIFY"
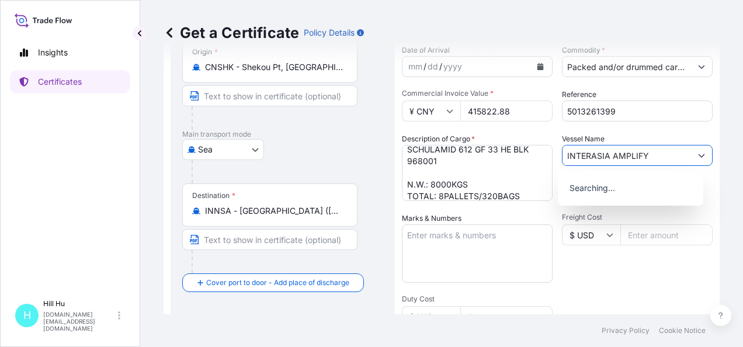
type input "INTERASIA AMPLIFY"
click at [448, 255] on textarea "Marks & Numbers" at bounding box center [477, 253] width 151 height 58
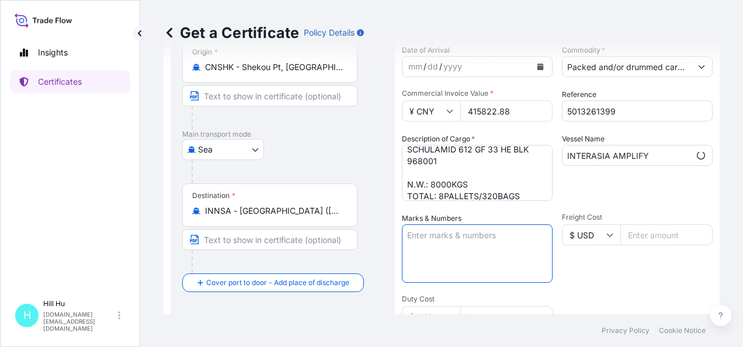
click at [465, 258] on textarea "Marks & Numbers" at bounding box center [477, 253] width 151 height 58
click at [455, 245] on textarea "Marks & Numbers" at bounding box center [477, 253] width 151 height 58
paste textarea "LYONDELLBASELL"
type textarea "LYONDELLBASELL"
click at [621, 272] on div "Freight Cost $ USD" at bounding box center [637, 248] width 151 height 70
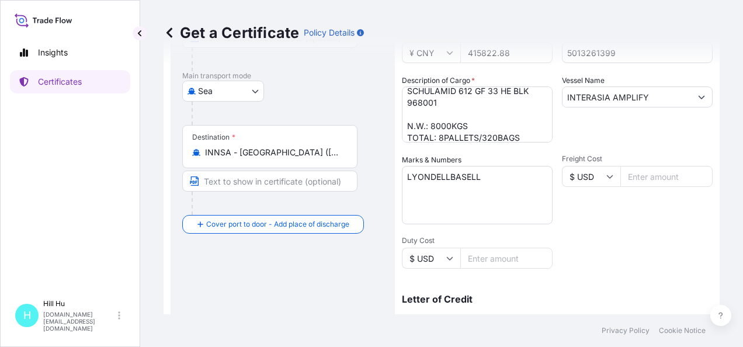
scroll to position [292, 0]
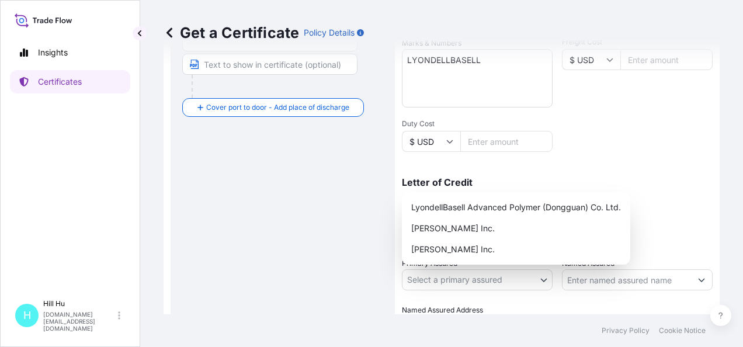
click at [504, 278] on body "Insights Certificates [GEOGRAPHIC_DATA][DOMAIN_NAME][EMAIL_ADDRESS][DOMAIN_NAME…" at bounding box center [371, 173] width 743 height 347
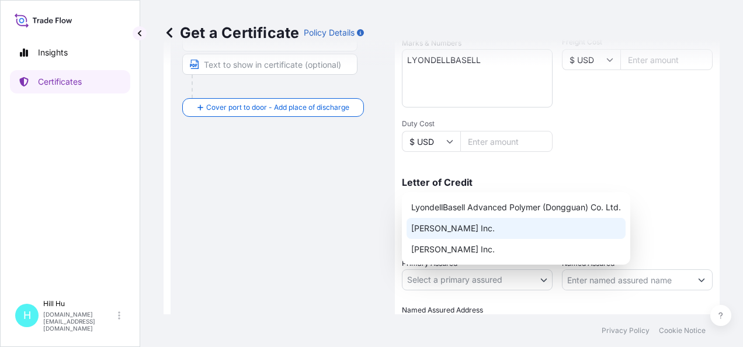
click at [458, 235] on div "[PERSON_NAME] Inc." at bounding box center [516, 228] width 219 height 21
select select "32057"
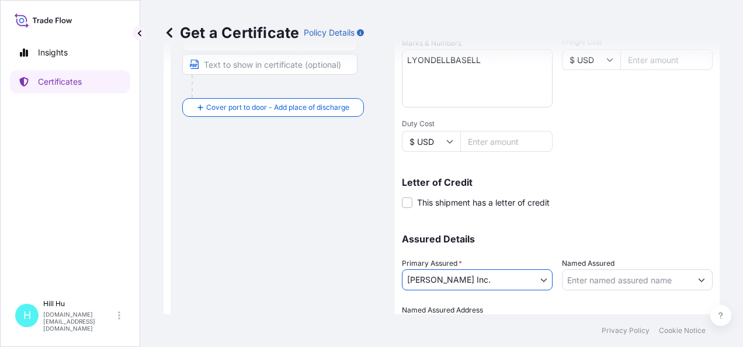
click at [588, 278] on input "Named Assured" at bounding box center [627, 279] width 129 height 21
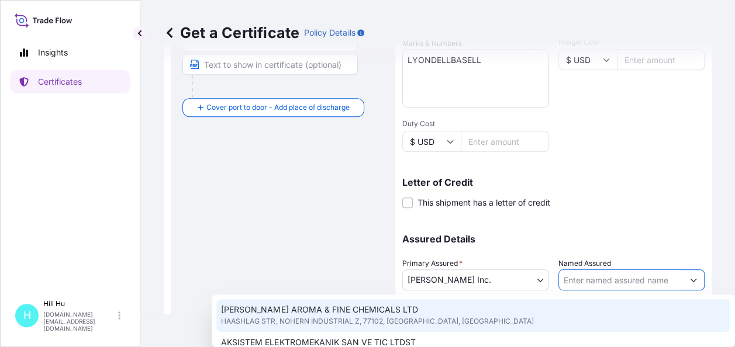
click at [590, 278] on input "Named Assured" at bounding box center [621, 279] width 125 height 21
paste input "LYONDELLBASELL ADVANCED POLYMER (DONGGUAN) CO. LTD."
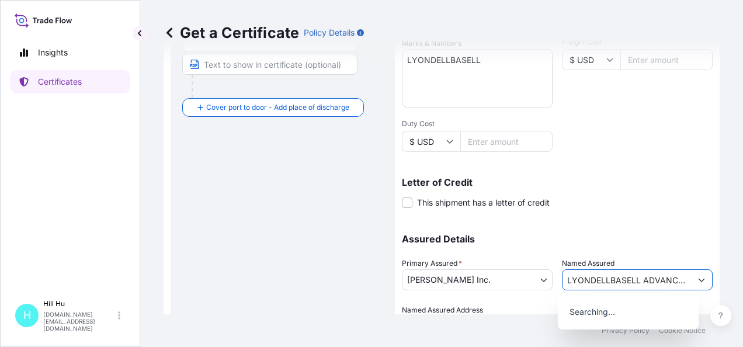
scroll to position [0, 138]
type input "LYONDELLBASELL ADVANCED POLYMER (DONGGUAN) CO. LTD."
click at [631, 220] on div "Assured Details Primary Assured * [PERSON_NAME] Inc. LyondellBasell Advanced Po…" at bounding box center [557, 278] width 311 height 117
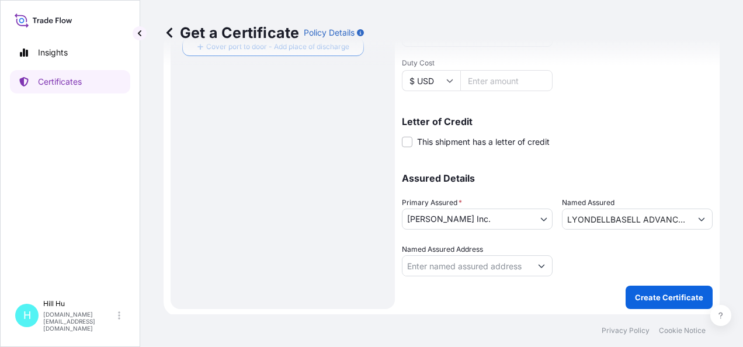
scroll to position [354, 0]
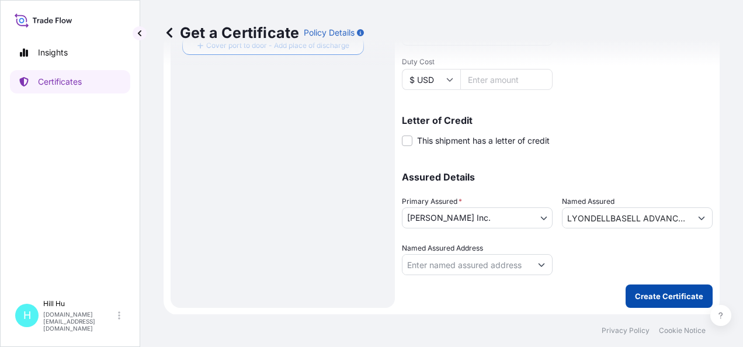
click at [643, 292] on p "Create Certificate" at bounding box center [669, 297] width 68 height 12
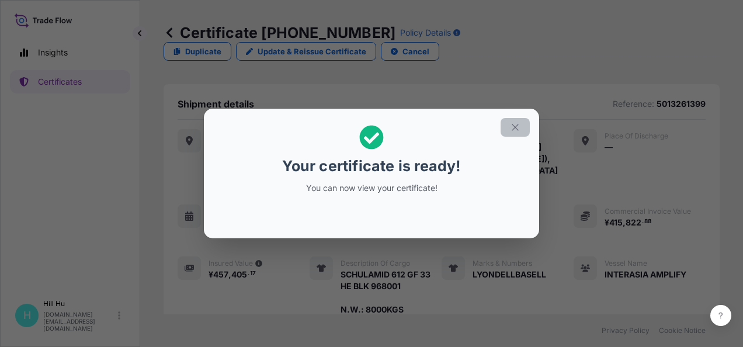
click at [518, 127] on icon "button" at bounding box center [515, 127] width 11 height 11
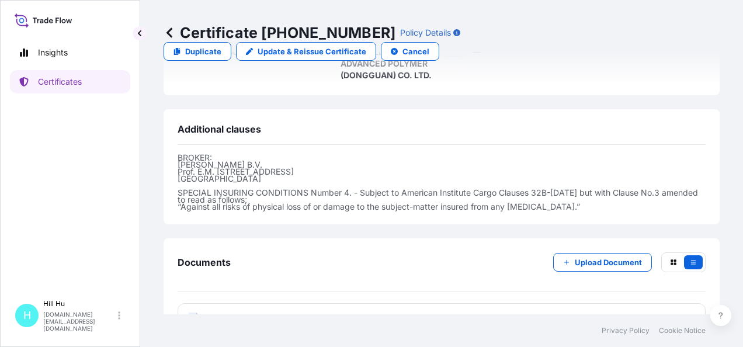
scroll to position [431, 0]
click at [237, 312] on span "Certificate" at bounding box center [230, 318] width 42 height 12
click at [662, 312] on p "Try again." at bounding box center [653, 318] width 37 height 12
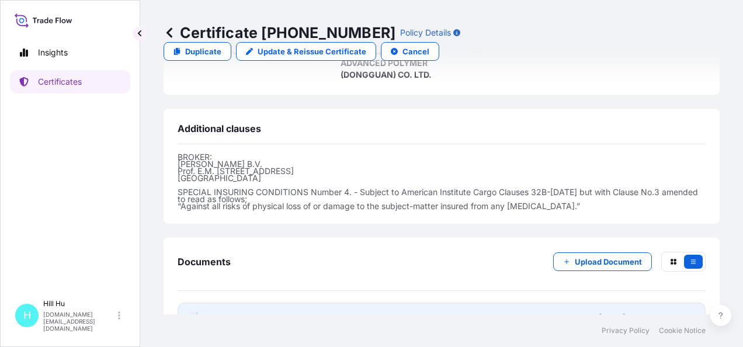
click at [226, 312] on span "Certificate" at bounding box center [230, 318] width 42 height 12
